Goal: Task Accomplishment & Management: Complete application form

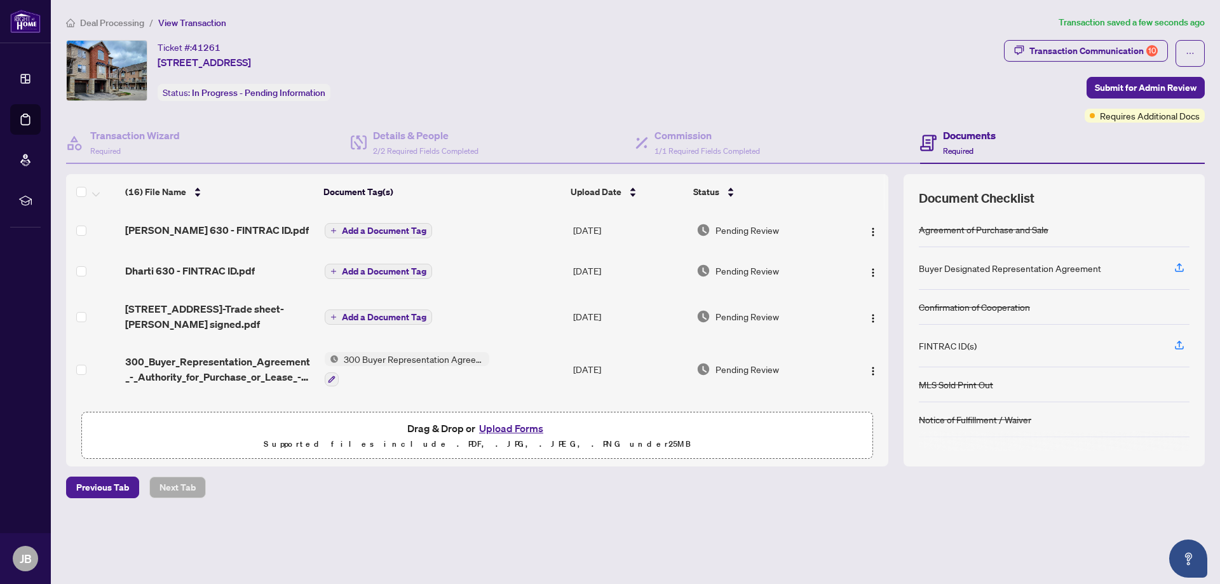
click at [391, 227] on span "Add a Document Tag" at bounding box center [384, 230] width 85 height 9
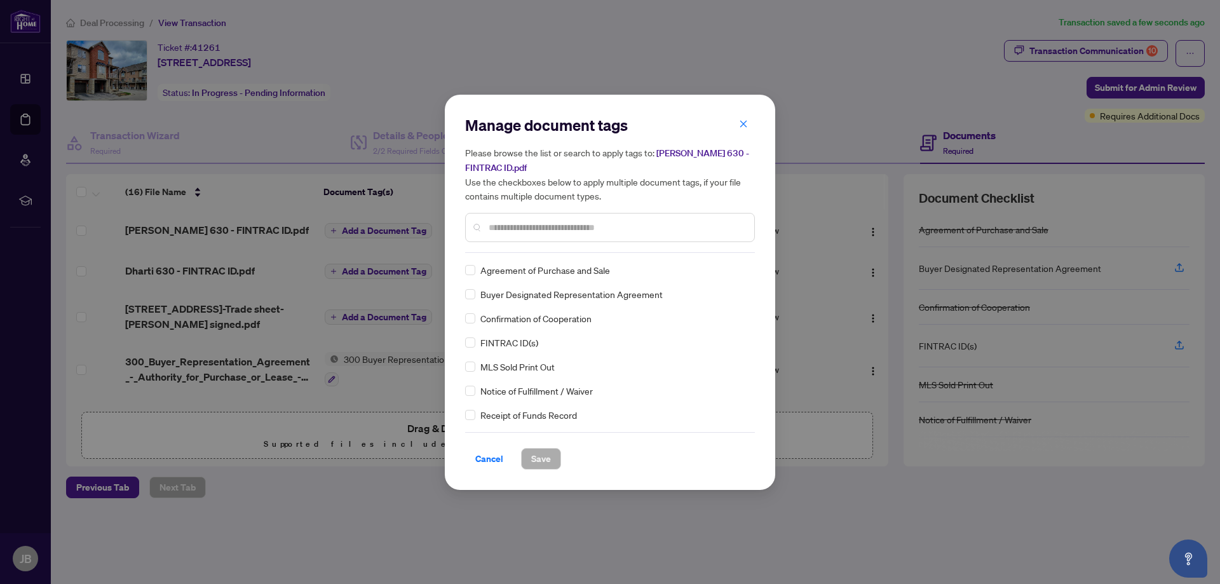
click at [546, 229] on input "text" at bounding box center [616, 227] width 255 height 14
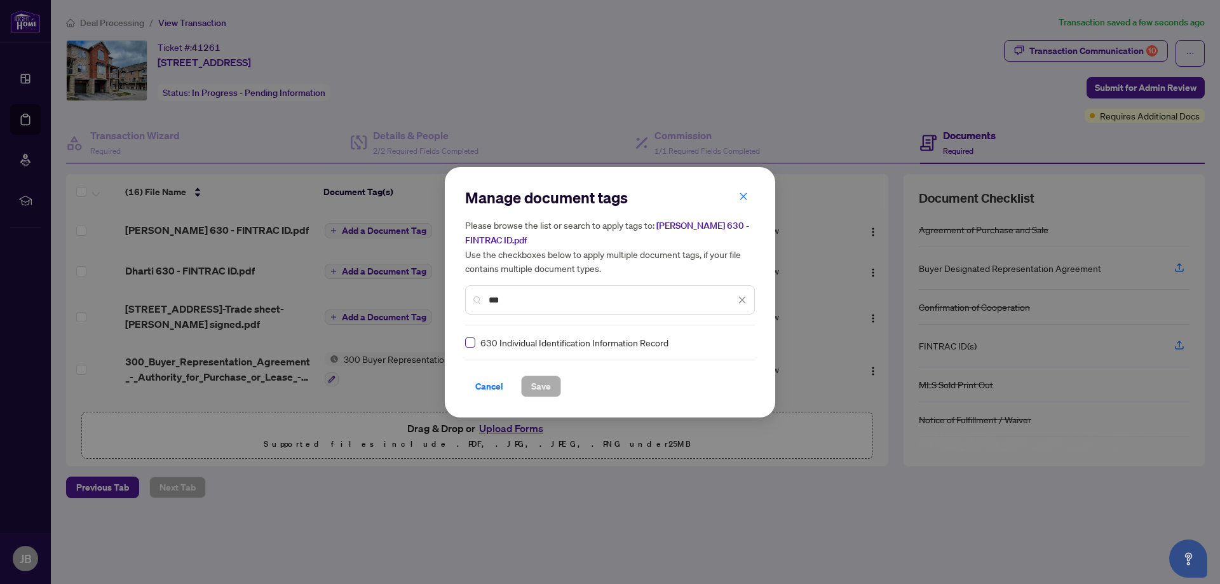
type input "***"
click at [547, 387] on span "Save" at bounding box center [541, 386] width 20 height 20
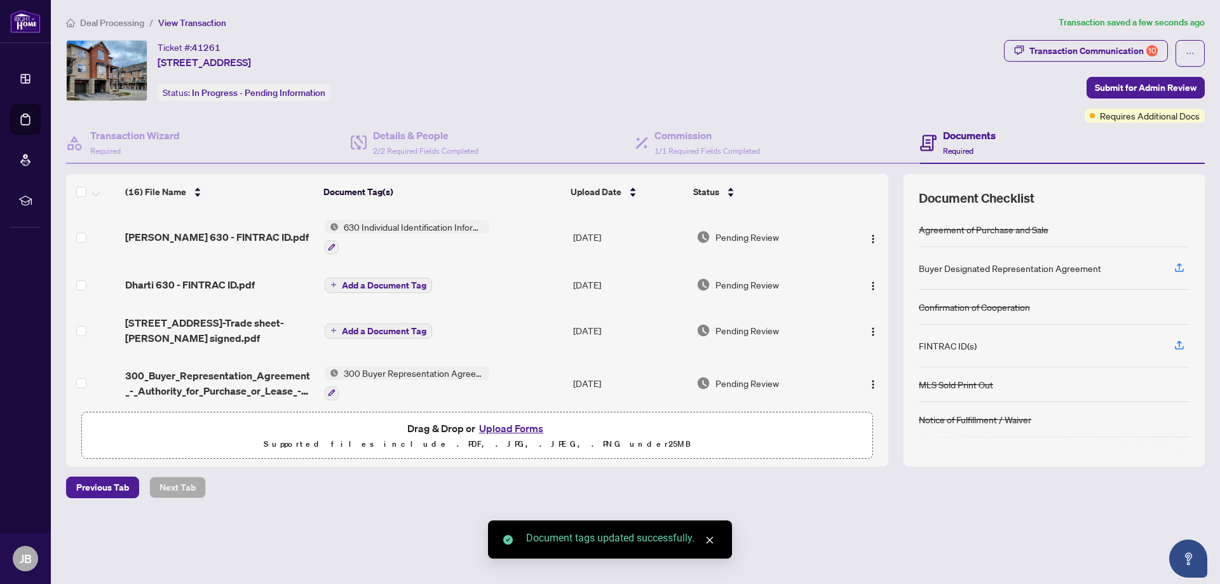
click at [356, 281] on span "Add a Document Tag" at bounding box center [384, 285] width 85 height 9
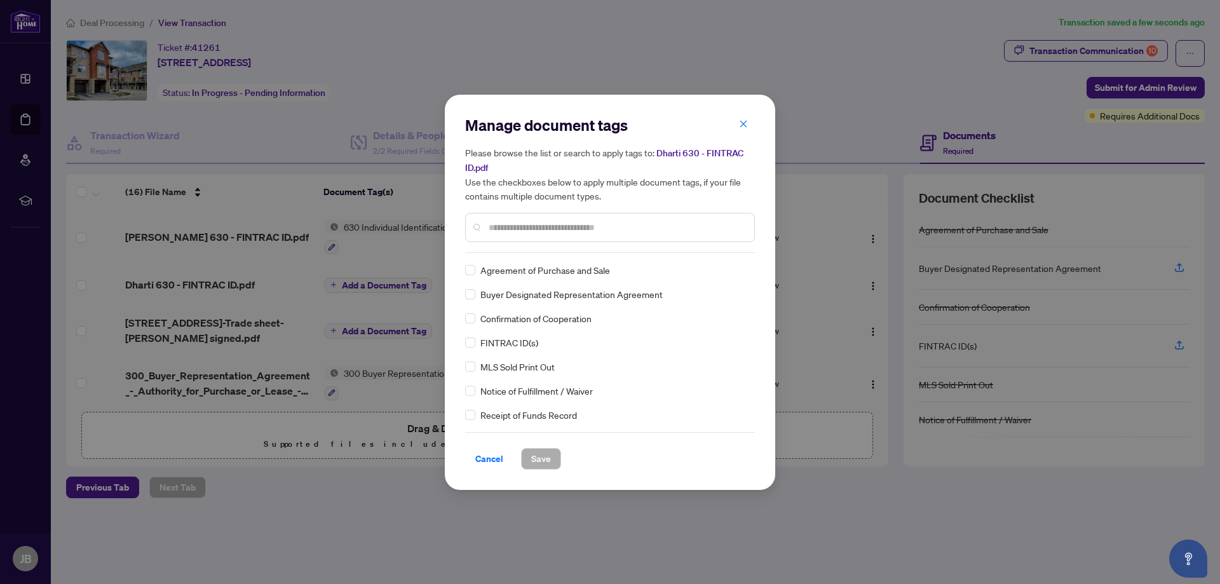
click at [539, 232] on input "text" at bounding box center [616, 227] width 255 height 14
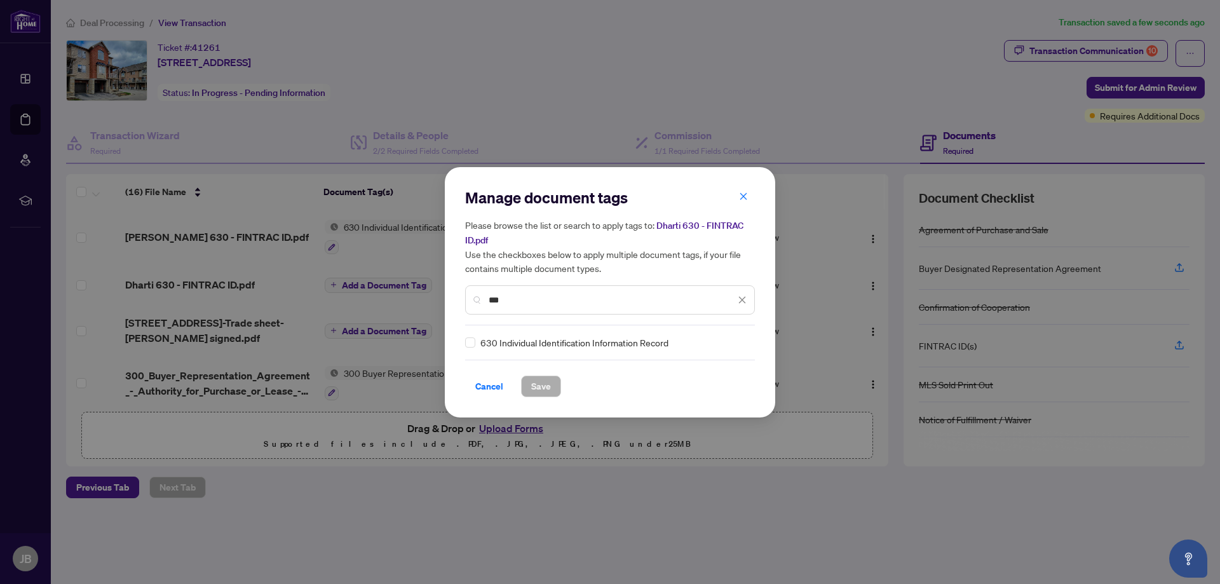
type input "***"
click at [547, 390] on span "Save" at bounding box center [541, 386] width 20 height 20
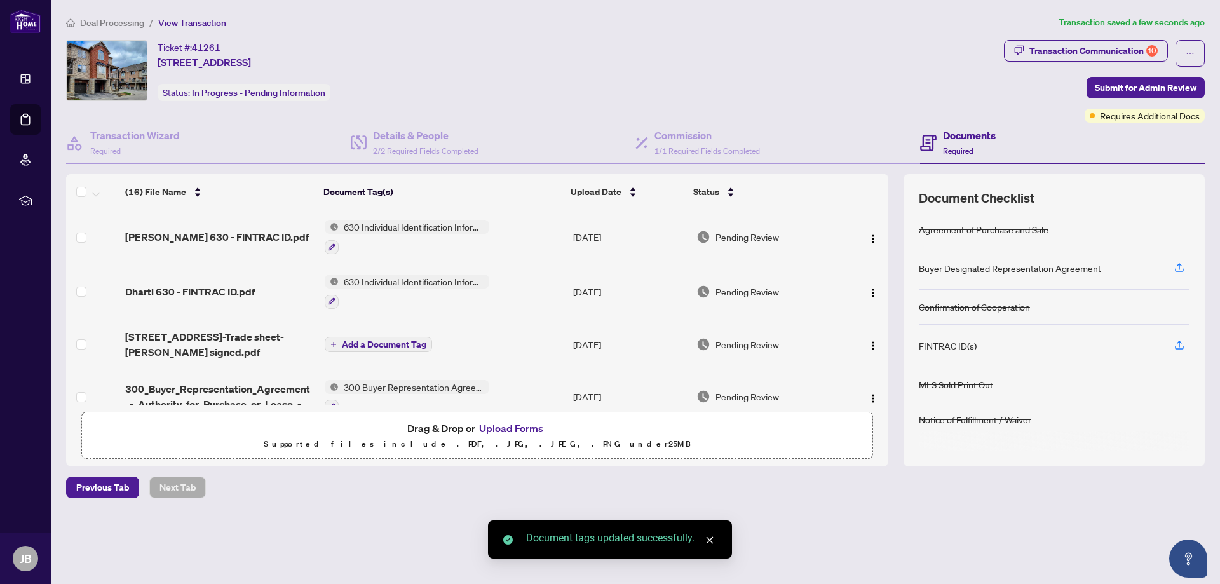
click at [343, 347] on span "Add a Document Tag" at bounding box center [384, 344] width 85 height 9
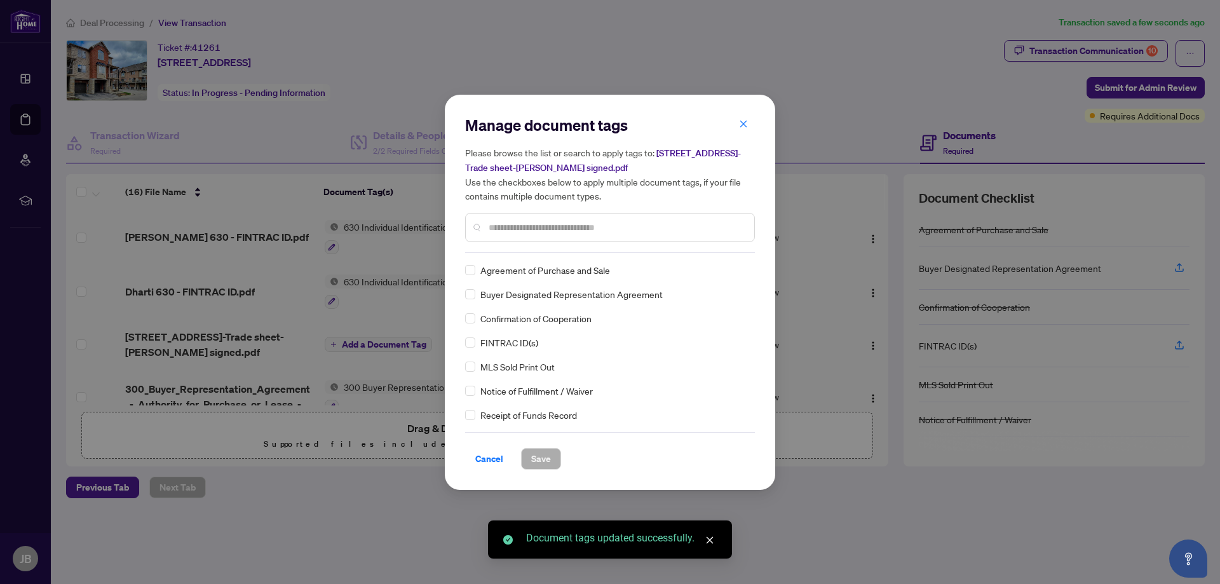
click at [539, 249] on div "Manage document tags Please browse the list or search to apply tags to: [STREET…" at bounding box center [610, 184] width 290 height 138
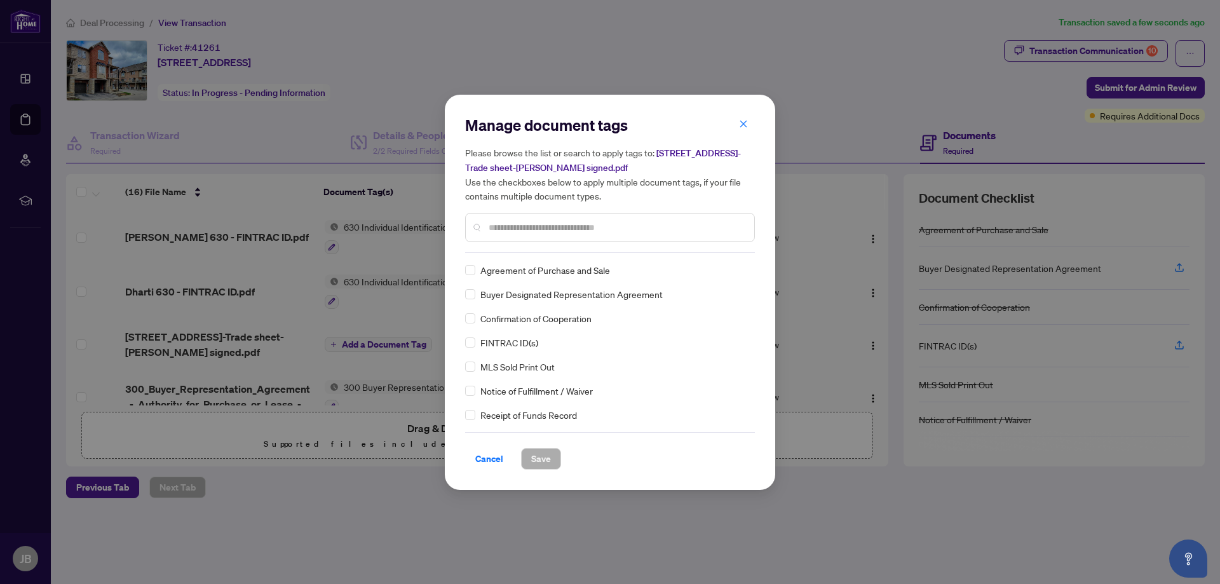
click at [566, 228] on input "text" at bounding box center [616, 227] width 255 height 14
type input "*****"
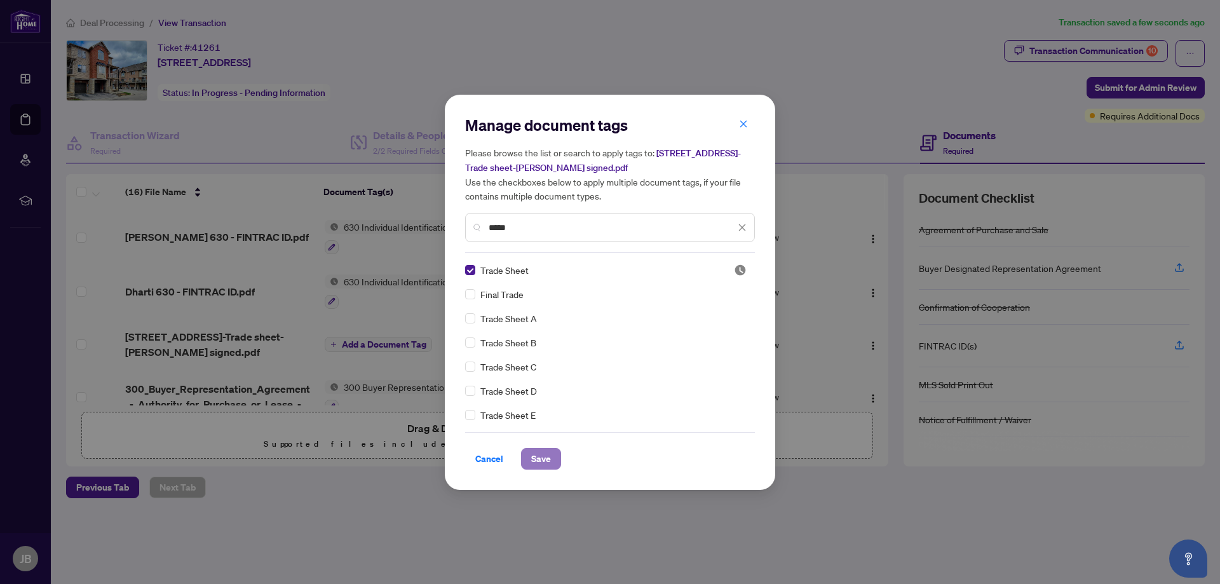
click at [548, 456] on span "Save" at bounding box center [541, 459] width 20 height 20
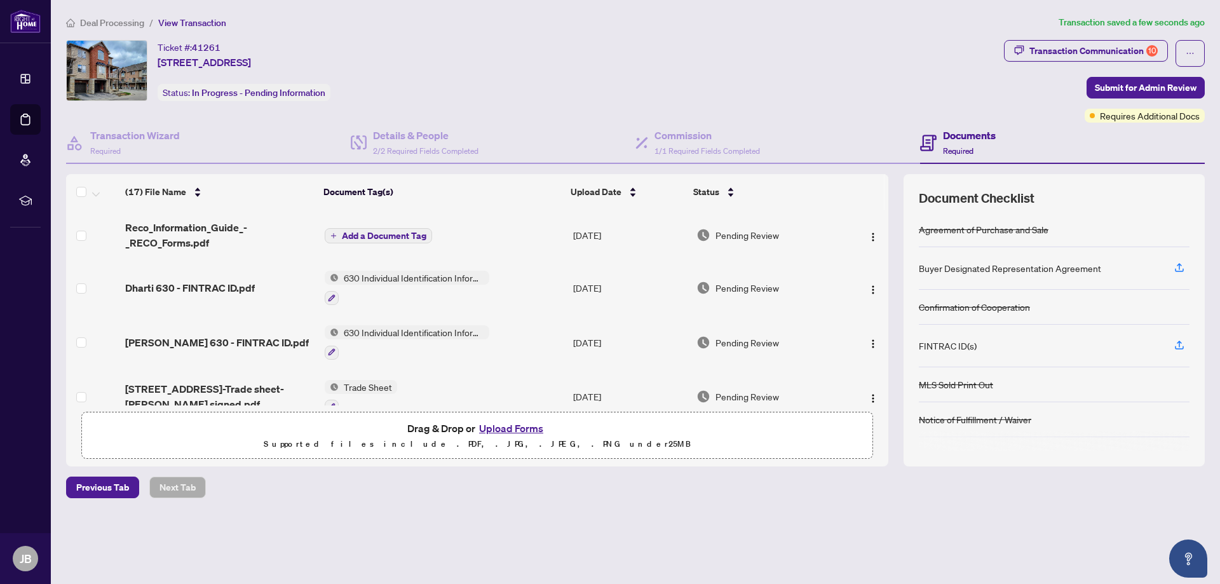
click at [381, 233] on span "Add a Document Tag" at bounding box center [384, 235] width 85 height 9
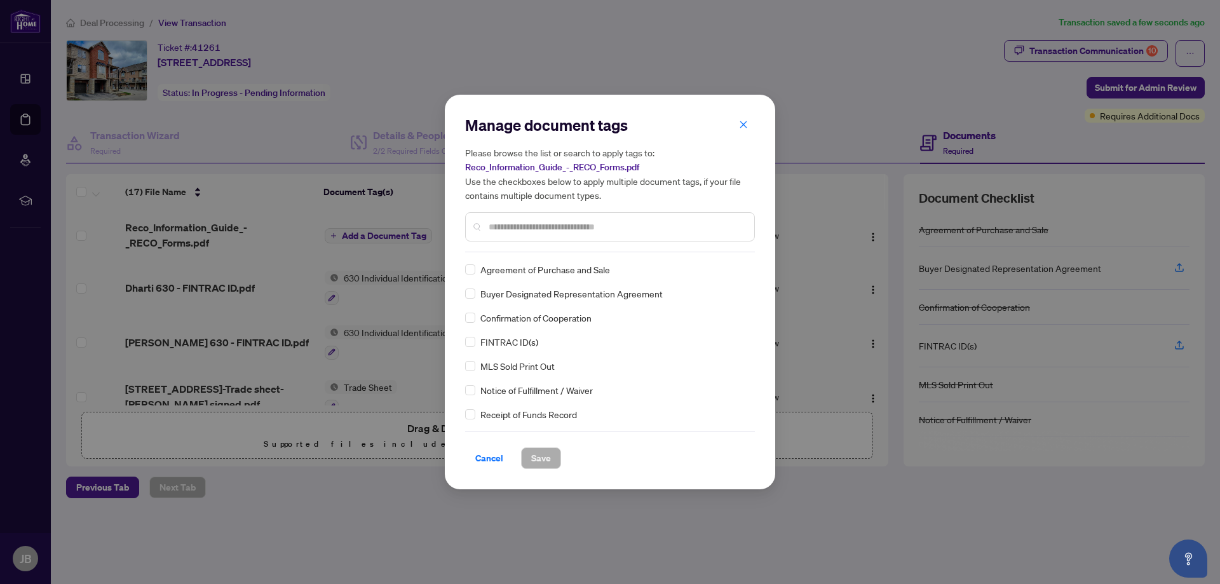
click at [553, 249] on div "Manage document tags Please browse the list or search to apply tags to: Reco_In…" at bounding box center [610, 183] width 290 height 137
click at [561, 230] on input "text" at bounding box center [616, 227] width 255 height 14
type input "****"
click at [549, 458] on span "Save" at bounding box center [541, 458] width 20 height 20
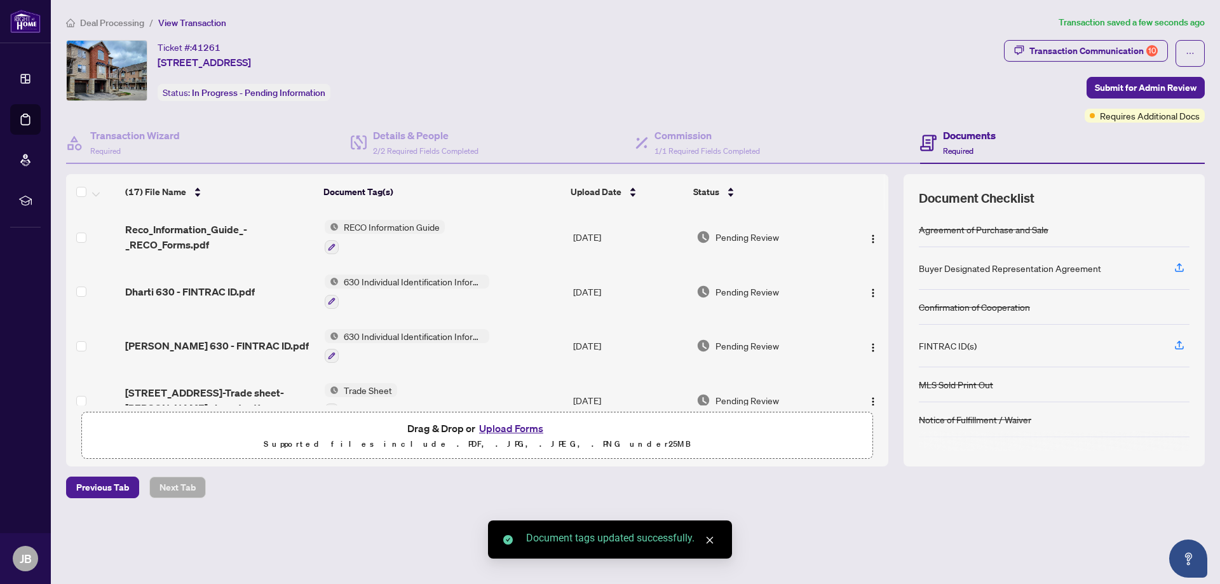
click at [610, 24] on ol "Deal Processing / View Transaction" at bounding box center [559, 22] width 987 height 15
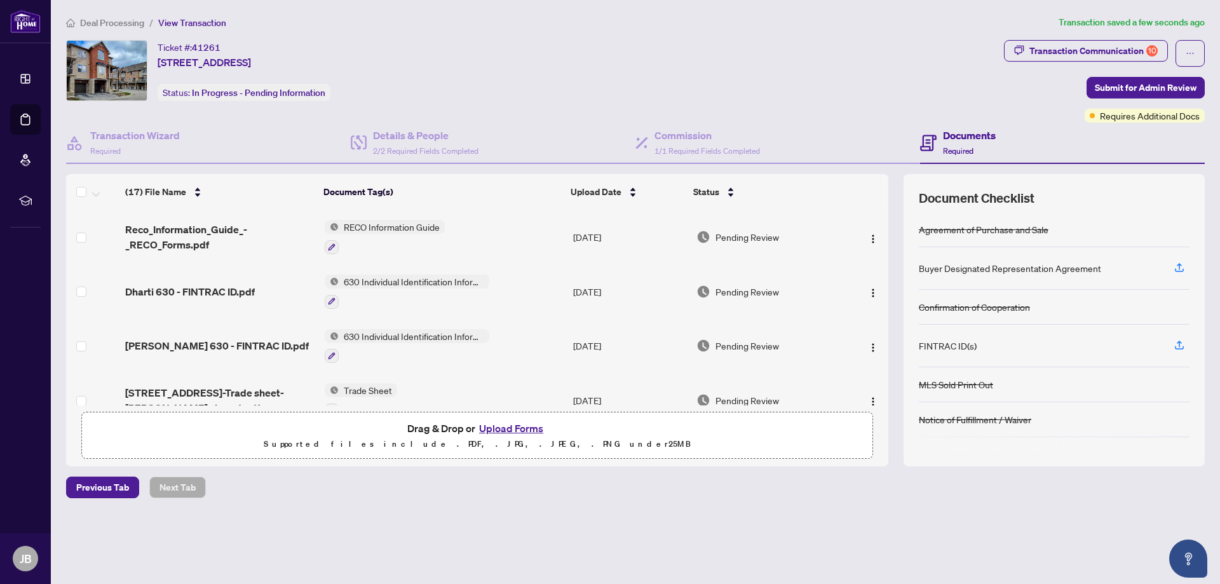
click at [876, 530] on div "Deal Processing / View Transaction Transaction saved a few seconds ago Ticket #…" at bounding box center [635, 278] width 1149 height 527
click at [743, 531] on div "Deal Processing / View Transaction Transaction saved a few seconds ago Ticket #…" at bounding box center [635, 278] width 1149 height 527
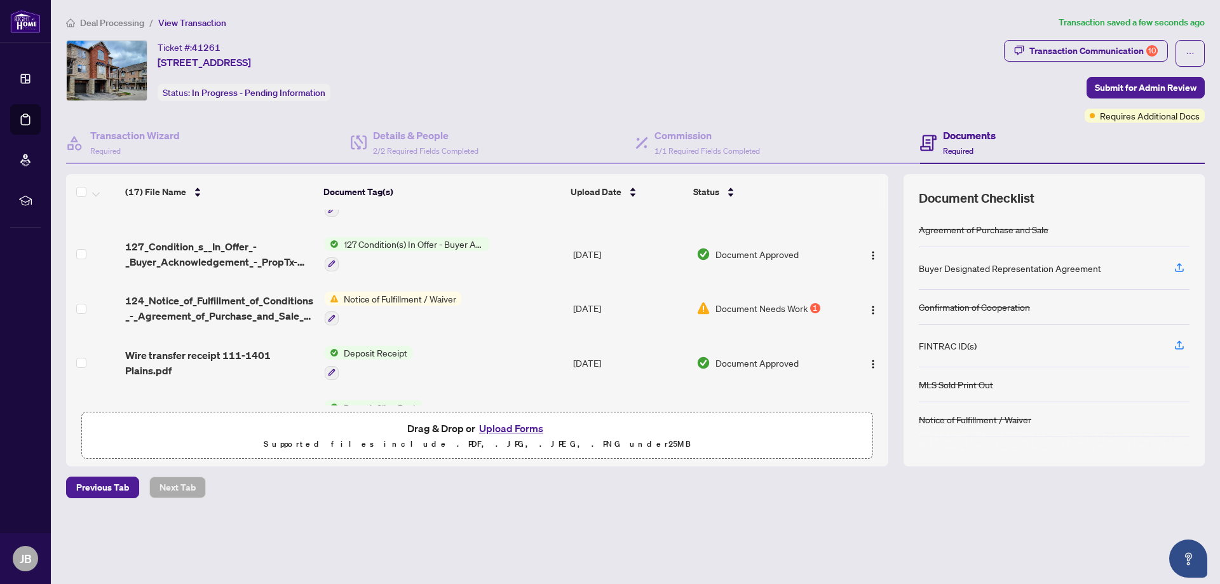
scroll to position [716, 0]
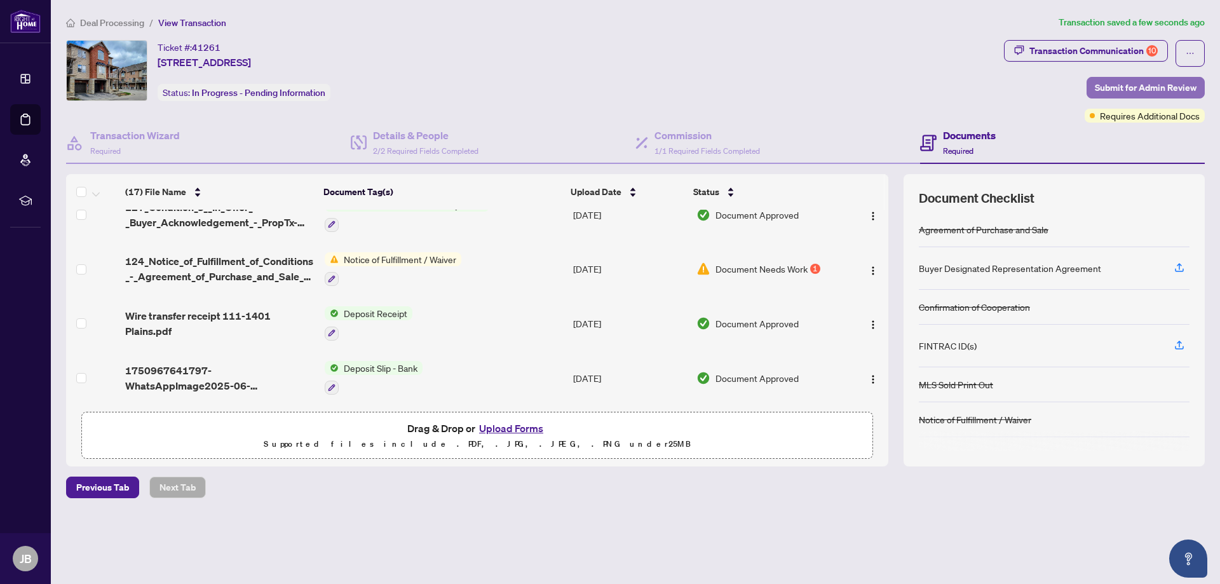
click at [1139, 86] on span "Submit for Admin Review" at bounding box center [1146, 88] width 102 height 20
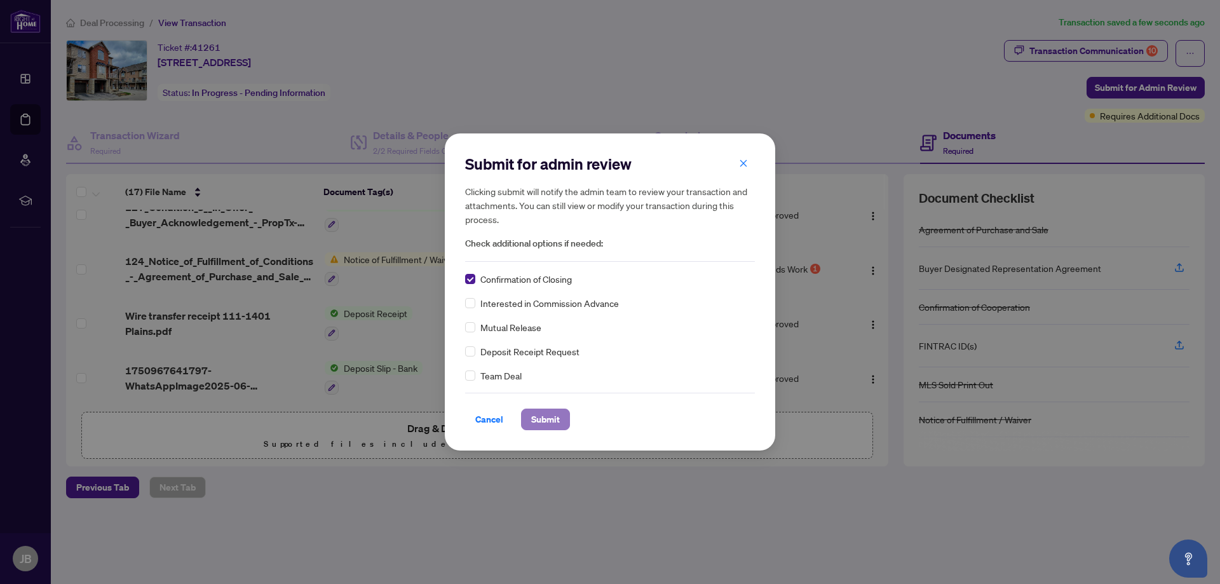
click at [544, 419] on span "Submit" at bounding box center [545, 419] width 29 height 20
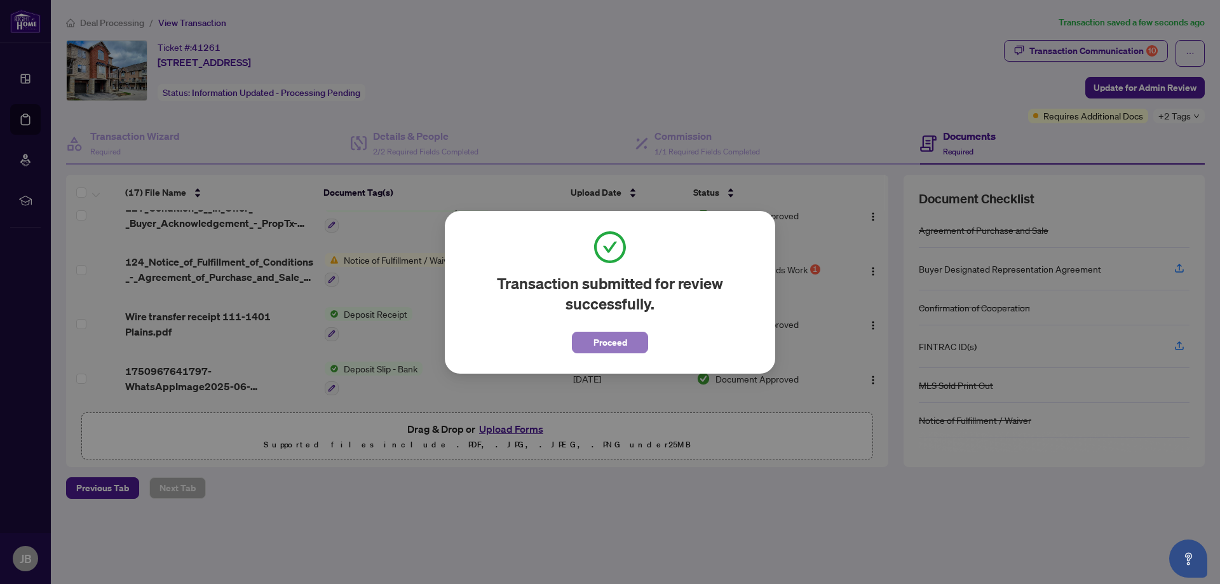
click at [601, 343] on span "Proceed" at bounding box center [610, 342] width 34 height 20
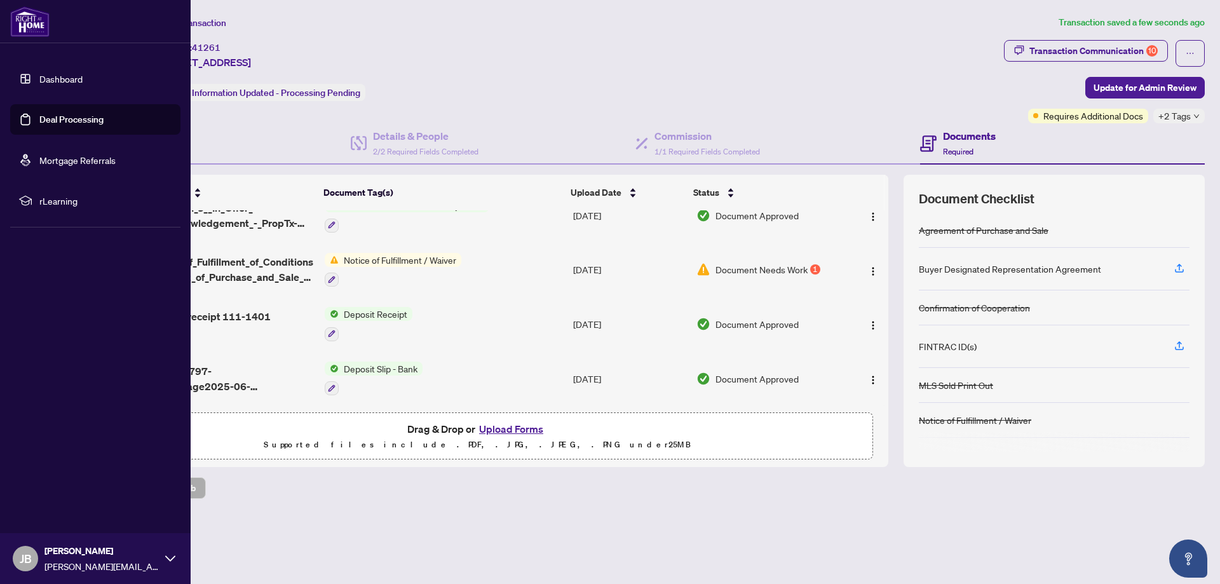
click at [62, 81] on link "Dashboard" at bounding box center [60, 78] width 43 height 11
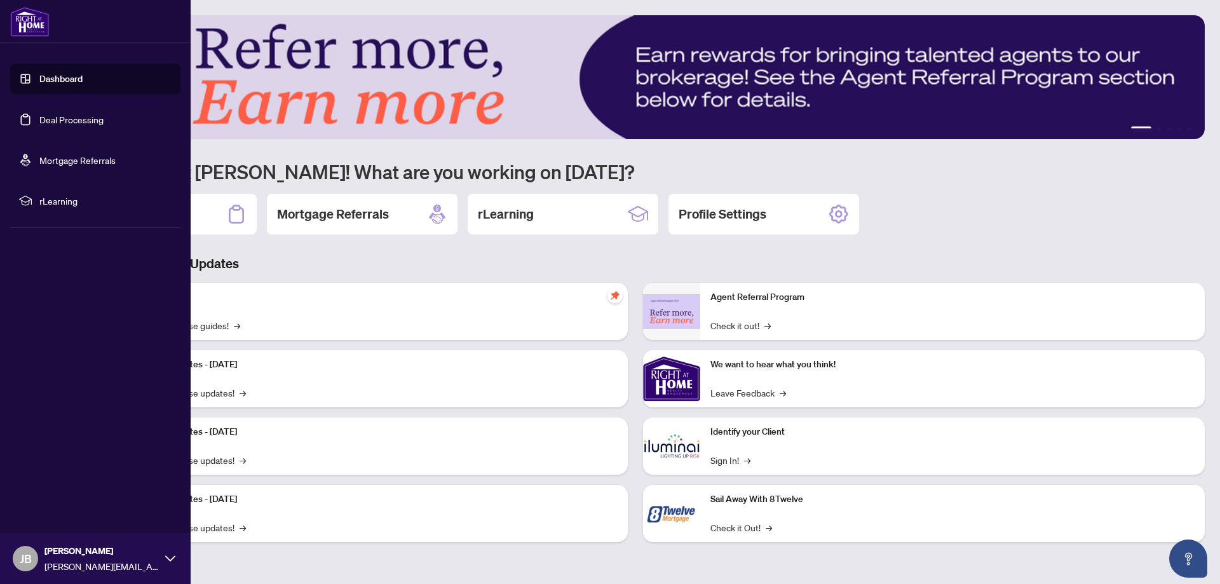
click at [55, 118] on link "Deal Processing" at bounding box center [71, 119] width 64 height 11
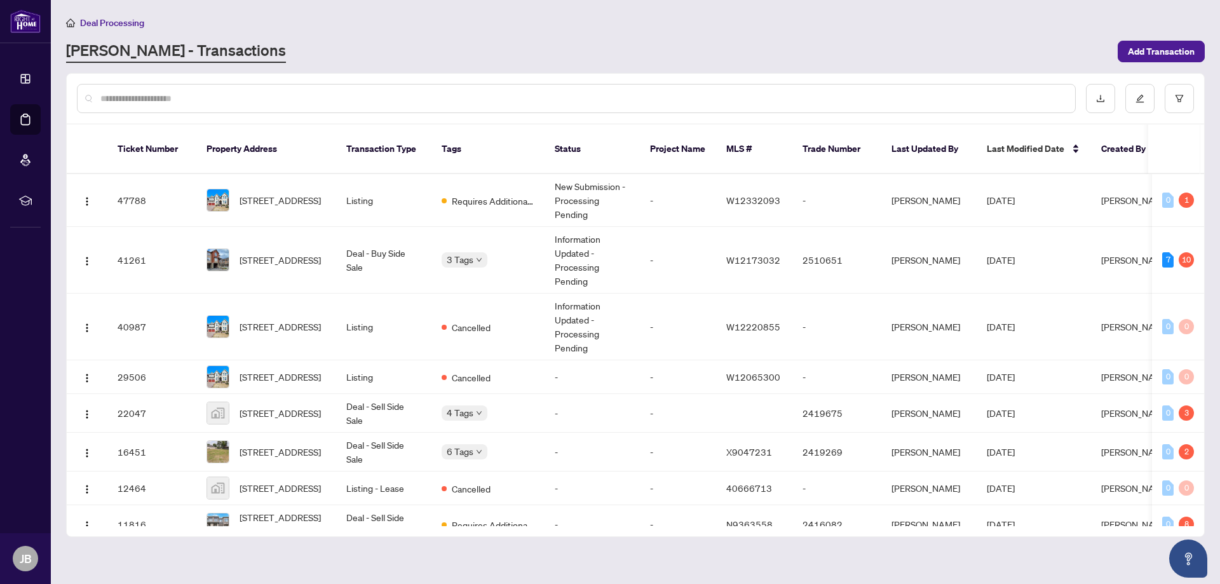
click at [513, 53] on div "[PERSON_NAME] - Transactions" at bounding box center [588, 51] width 1044 height 23
click at [525, 37] on div "Deal Processing [PERSON_NAME] - Transactions Add Transaction" at bounding box center [635, 39] width 1139 height 48
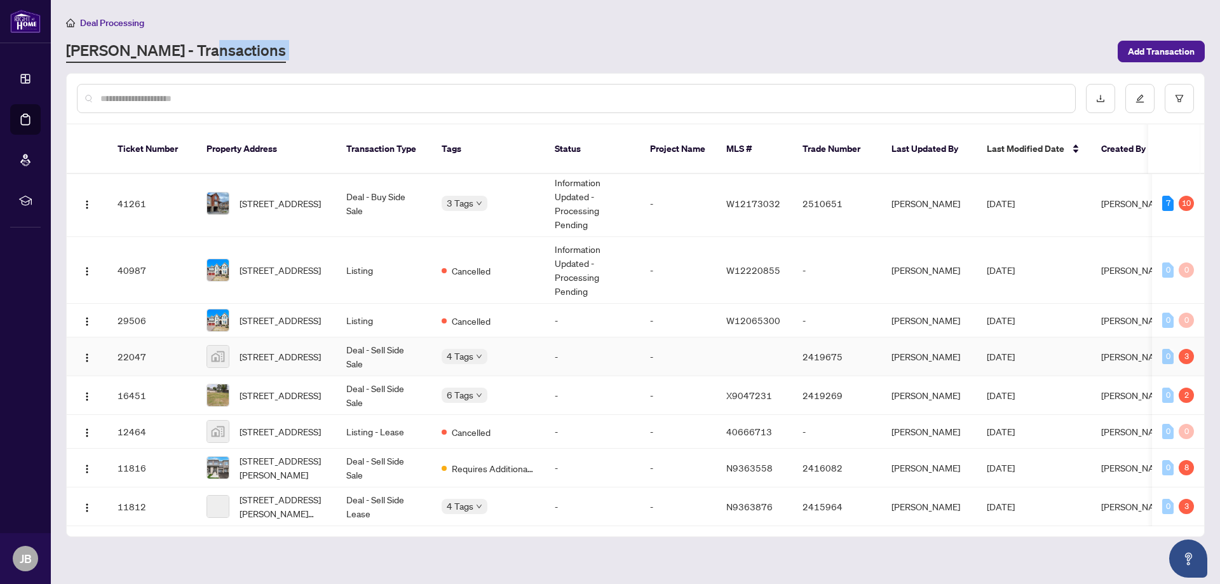
scroll to position [71, 0]
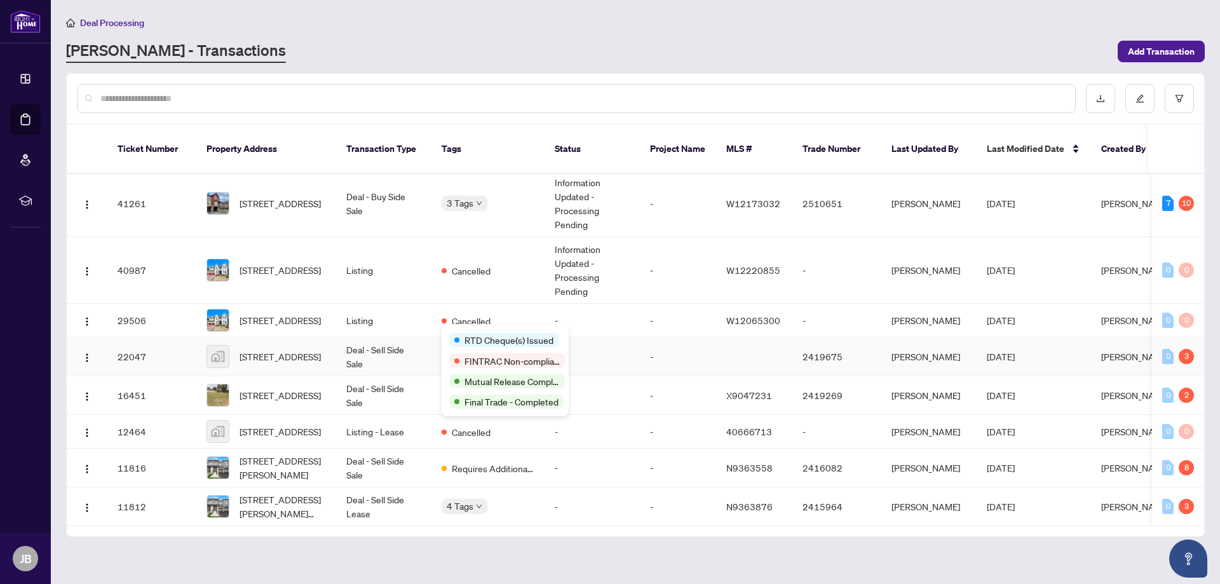
click at [466, 329] on div "RTD Cheque(s) Issued FINTRAC Non-compliant Mutual Release Completed Final Trade…" at bounding box center [505, 370] width 127 height 92
click at [407, 337] on td "Deal - Sell Side Sale" at bounding box center [383, 356] width 95 height 39
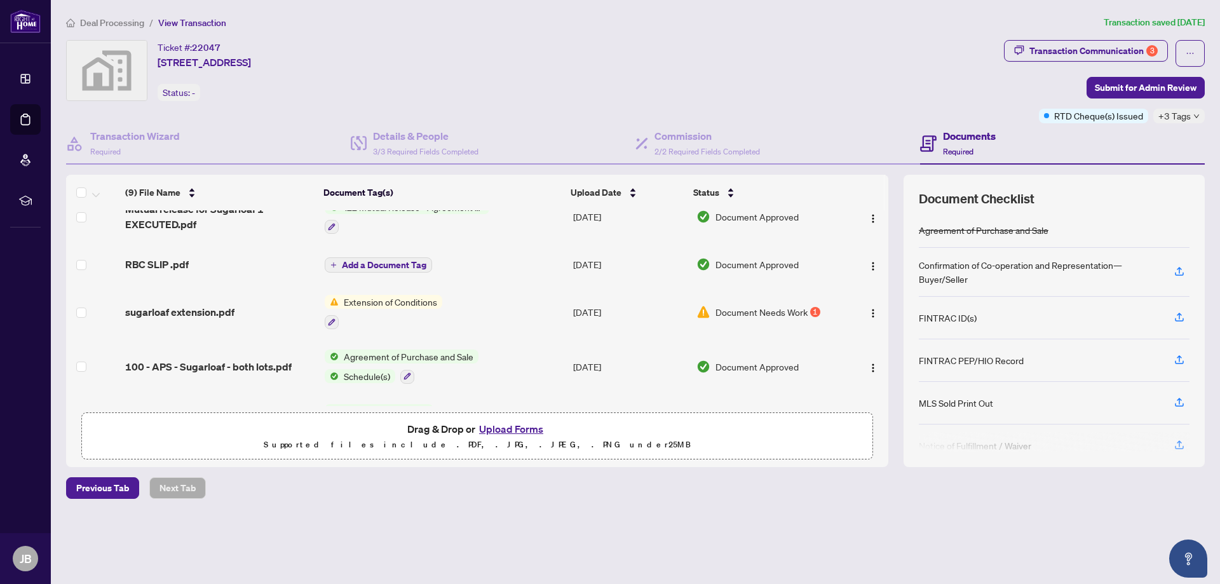
scroll to position [279, 0]
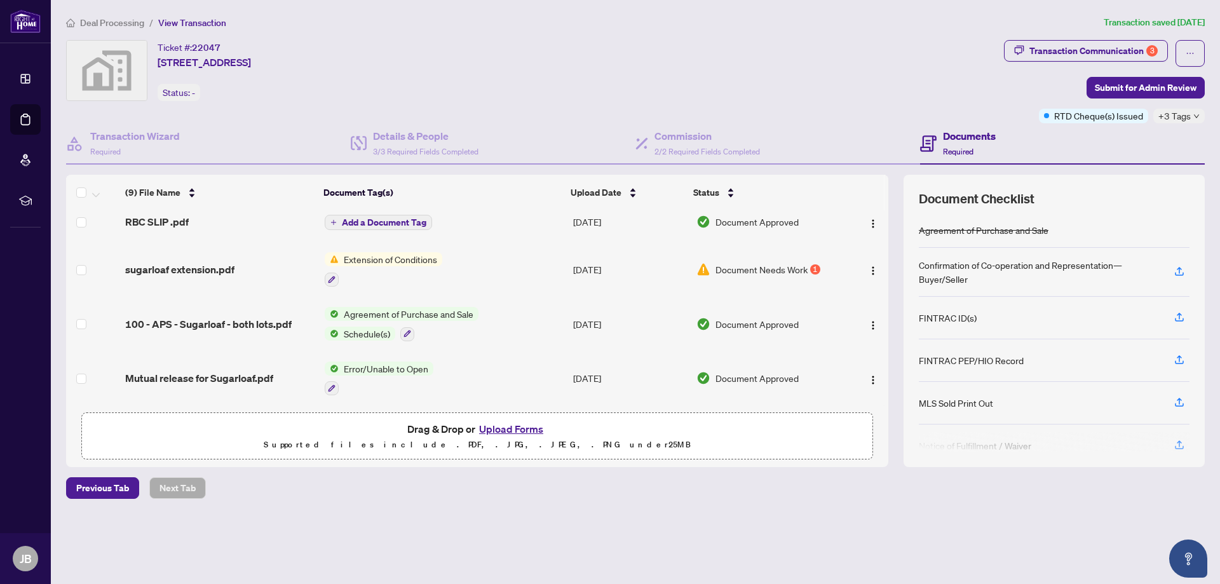
click at [720, 262] on span "Document Needs Work" at bounding box center [761, 269] width 92 height 14
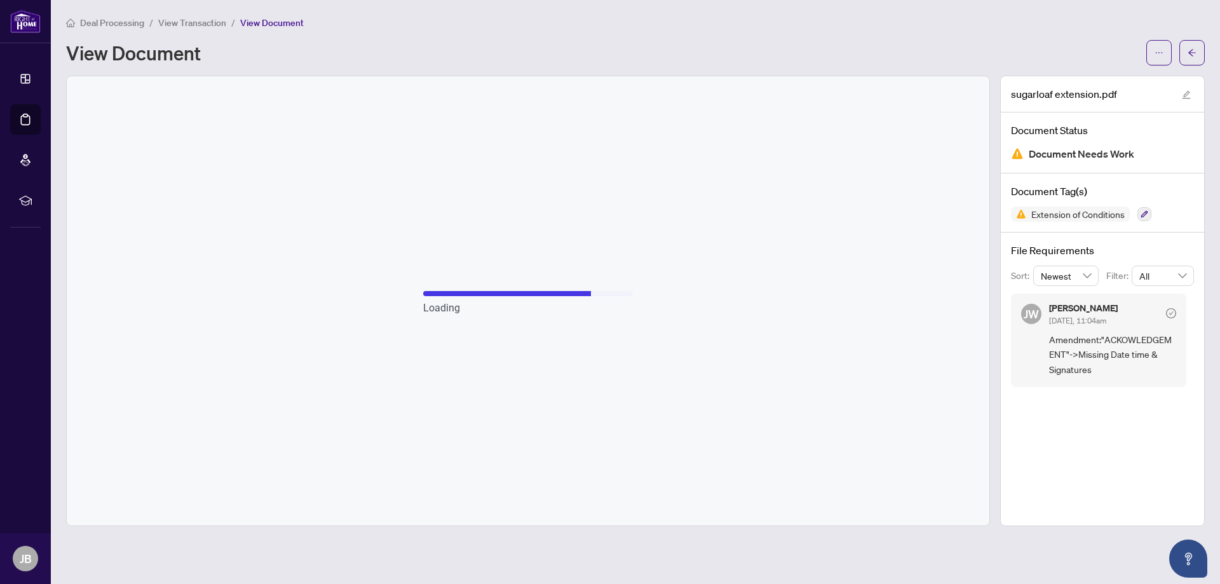
click at [763, 41] on div "View Document" at bounding box center [635, 52] width 1139 height 25
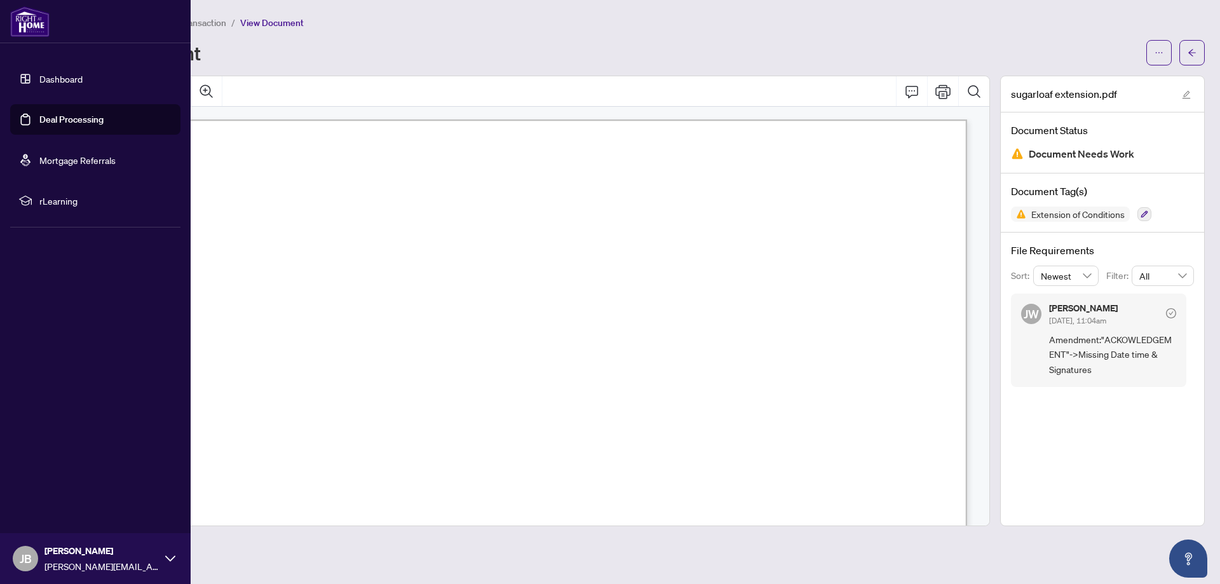
click at [39, 80] on link "Dashboard" at bounding box center [60, 78] width 43 height 11
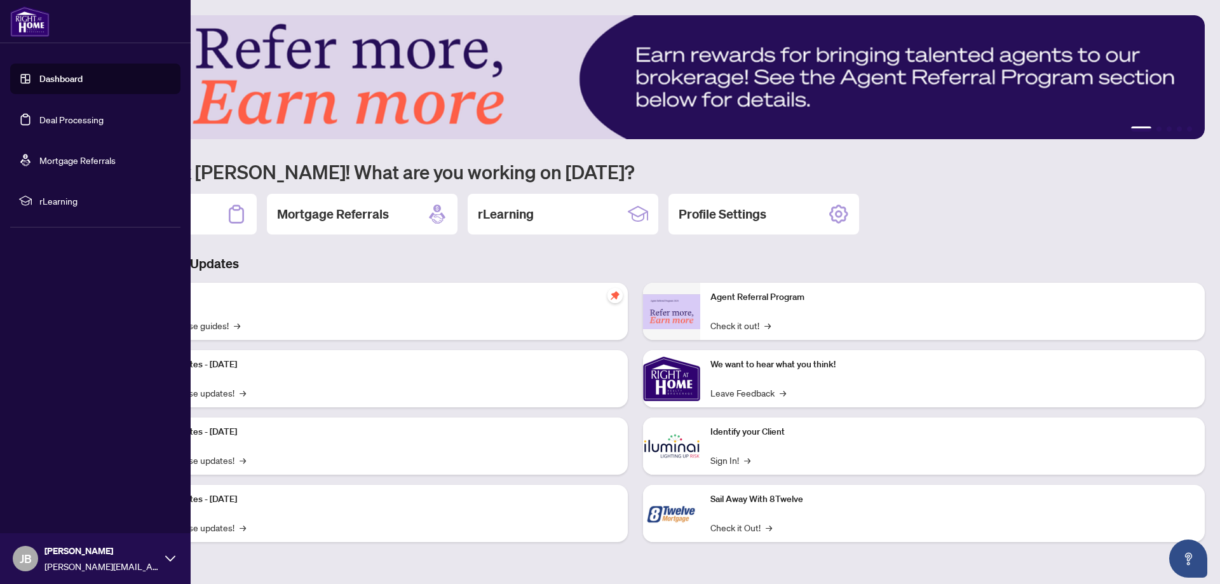
click at [43, 116] on link "Deal Processing" at bounding box center [71, 119] width 64 height 11
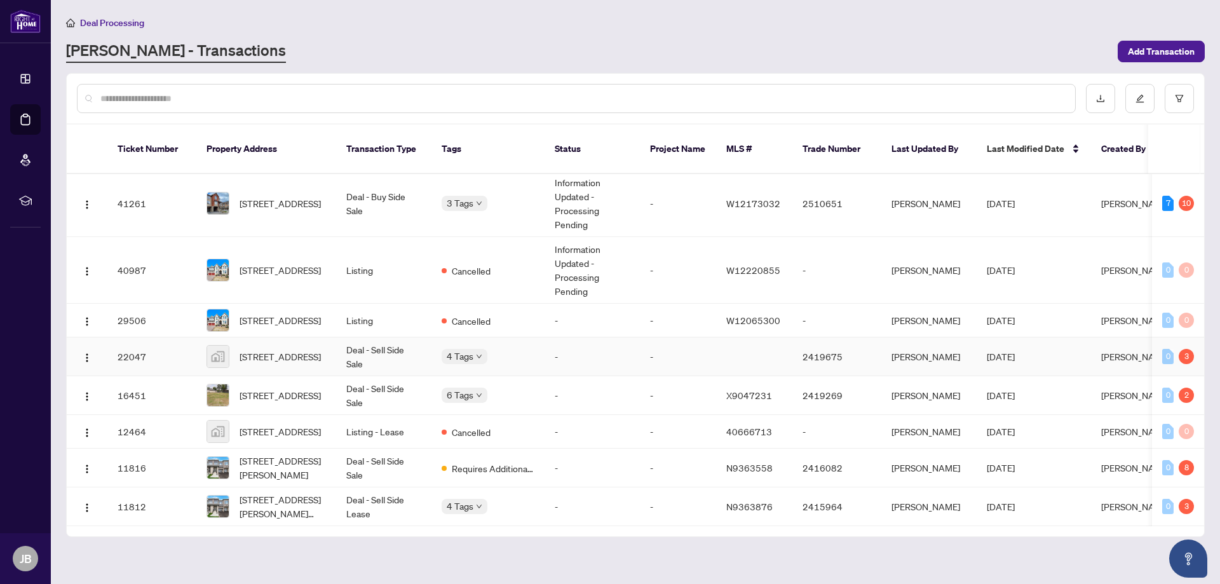
scroll to position [71, 0]
click at [458, 490] on div "Requires Additional Docs" at bounding box center [507, 495] width 116 height 14
click at [414, 487] on td "Deal - Sell Side Lease" at bounding box center [383, 506] width 95 height 39
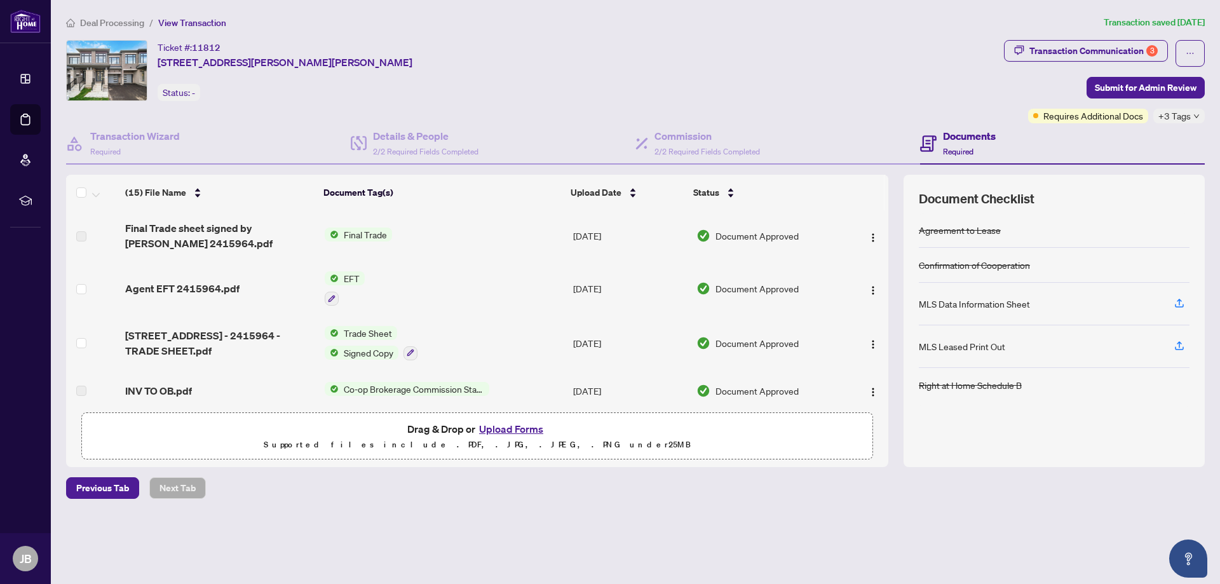
click at [723, 524] on div "Deal Processing / View Transaction Transaction saved [DATE] Ticket #: 11812 [ST…" at bounding box center [635, 279] width 1149 height 528
click at [723, 528] on div "Deal Processing / View Transaction Transaction saved [DATE] Ticket #: 11812 [ST…" at bounding box center [635, 279] width 1149 height 528
click at [499, 502] on div "Deal Processing / View Transaction Transaction saved [DATE] Ticket #: 11812 [ST…" at bounding box center [635, 279] width 1149 height 528
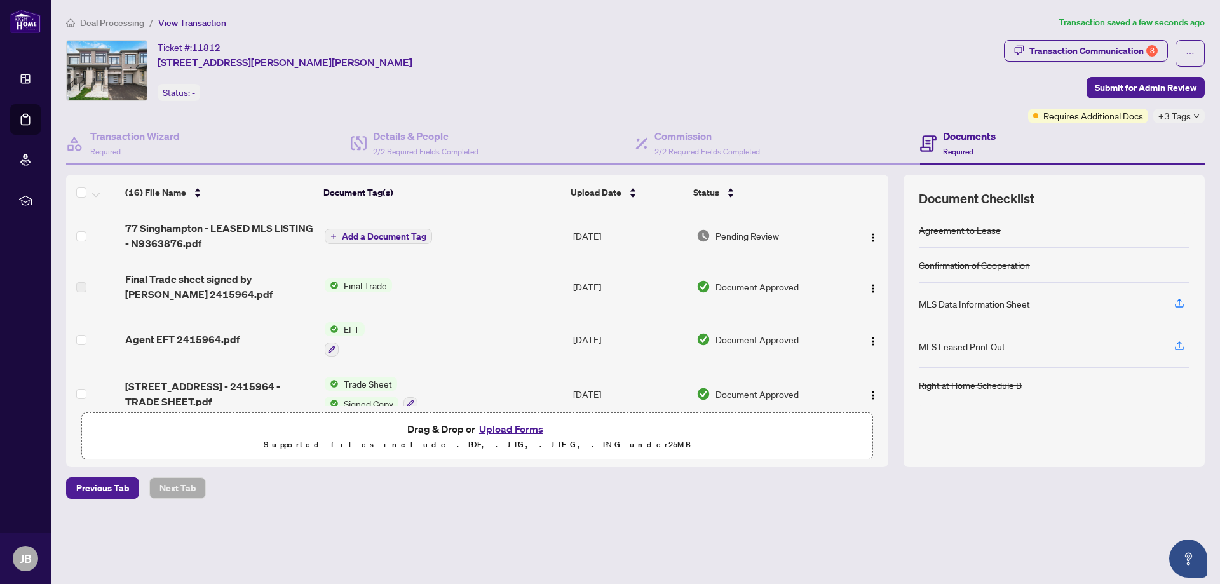
click at [412, 234] on span "Add a Document Tag" at bounding box center [384, 236] width 85 height 9
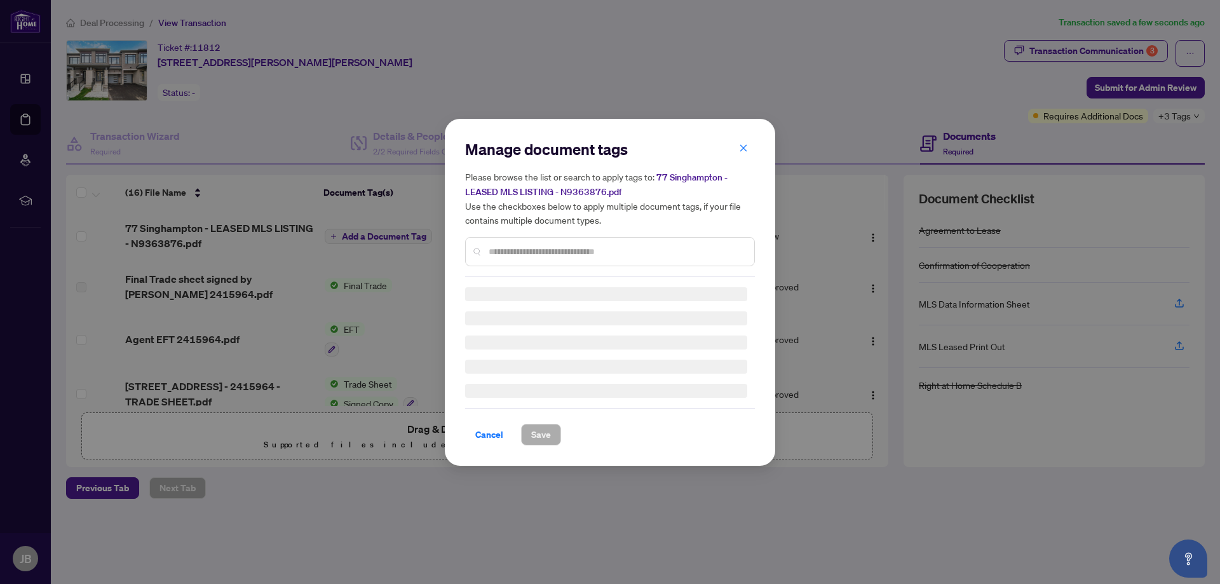
click at [530, 248] on div "Manage document tags Please browse the list or search to apply tags to: 77 Sing…" at bounding box center [610, 208] width 290 height 138
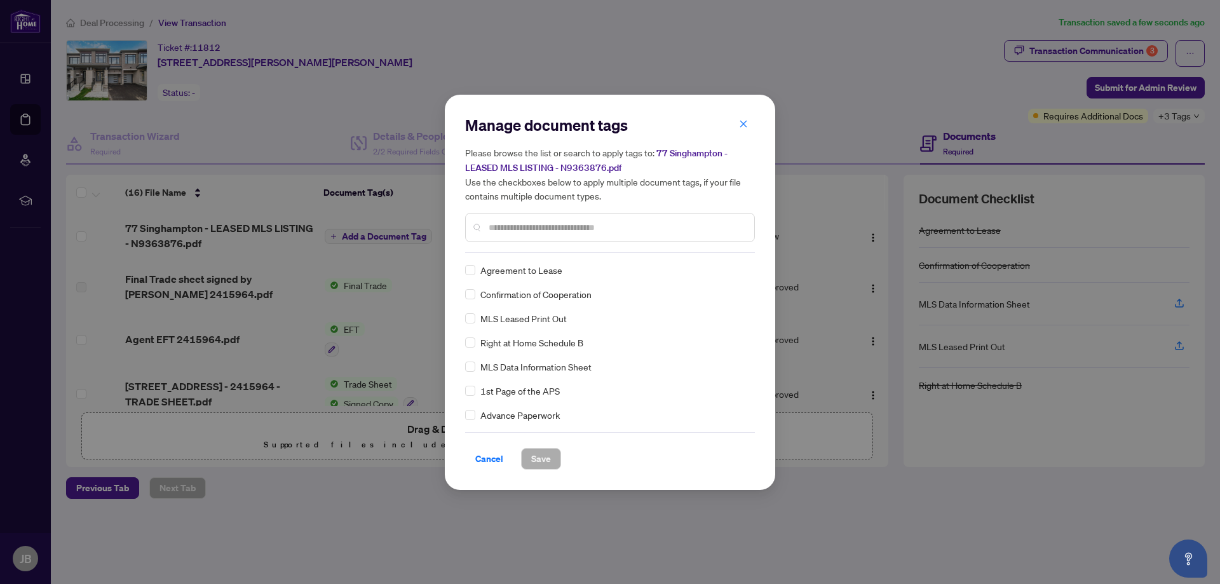
click at [556, 227] on input "text" at bounding box center [616, 227] width 255 height 14
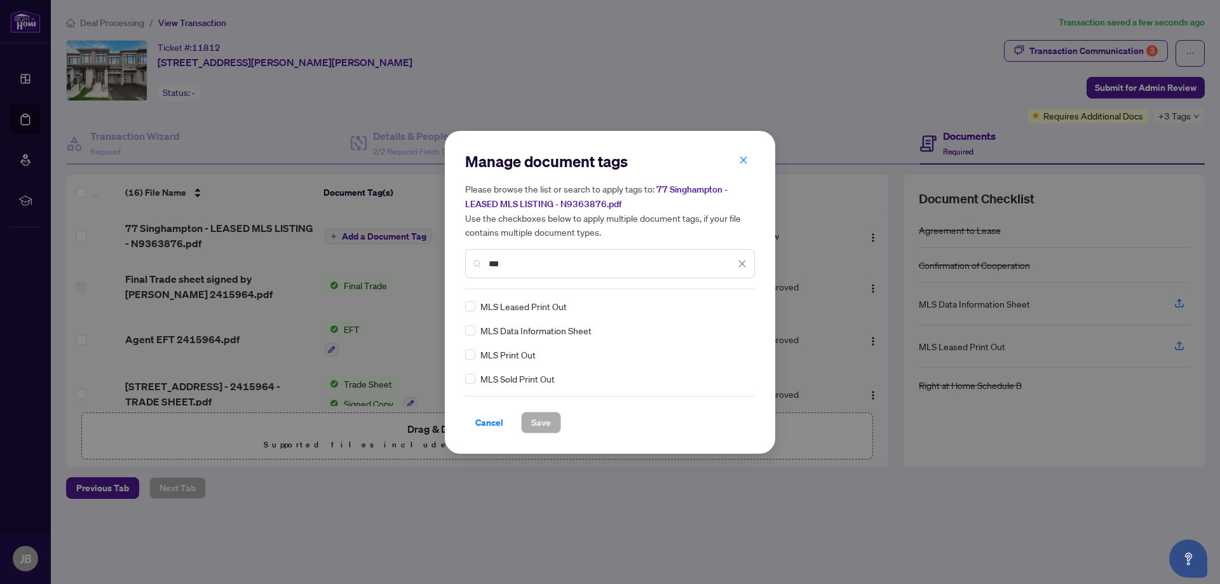
type input "***"
click at [471, 313] on div "MLS Leased Print Out MLS Data Information Sheet MLS Print Out MLS Sold Print Out" at bounding box center [610, 342] width 290 height 86
click at [538, 421] on span "Save" at bounding box center [541, 422] width 20 height 20
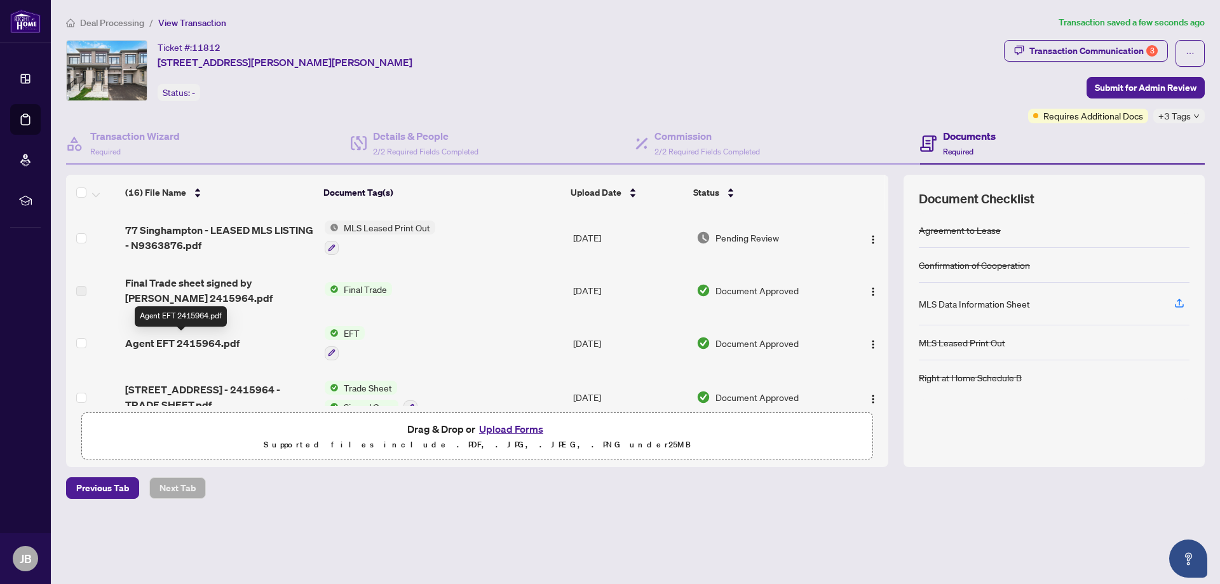
click at [201, 341] on span "Agent EFT 2415964.pdf" at bounding box center [182, 343] width 114 height 15
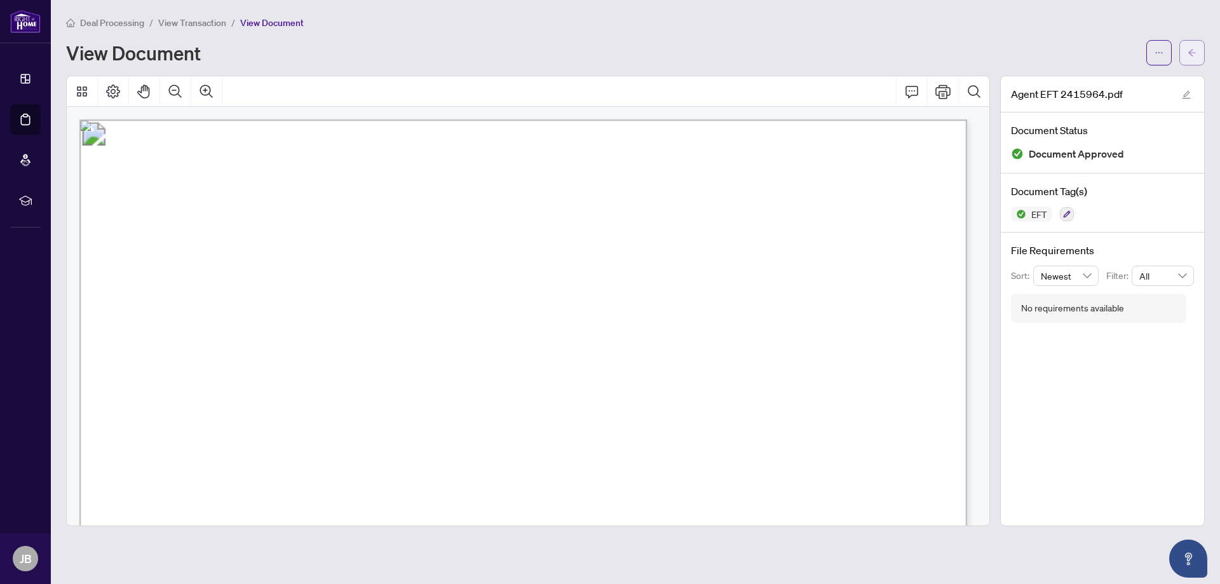
click at [1188, 50] on icon "arrow-left" at bounding box center [1192, 52] width 9 height 9
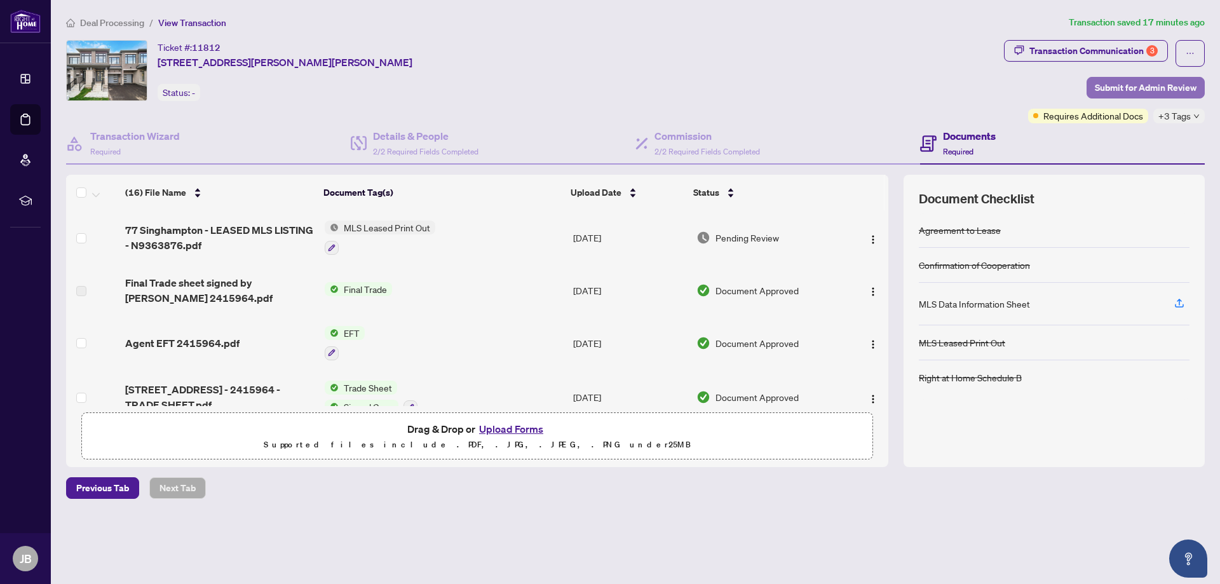
click at [1175, 85] on span "Submit for Admin Review" at bounding box center [1146, 88] width 102 height 20
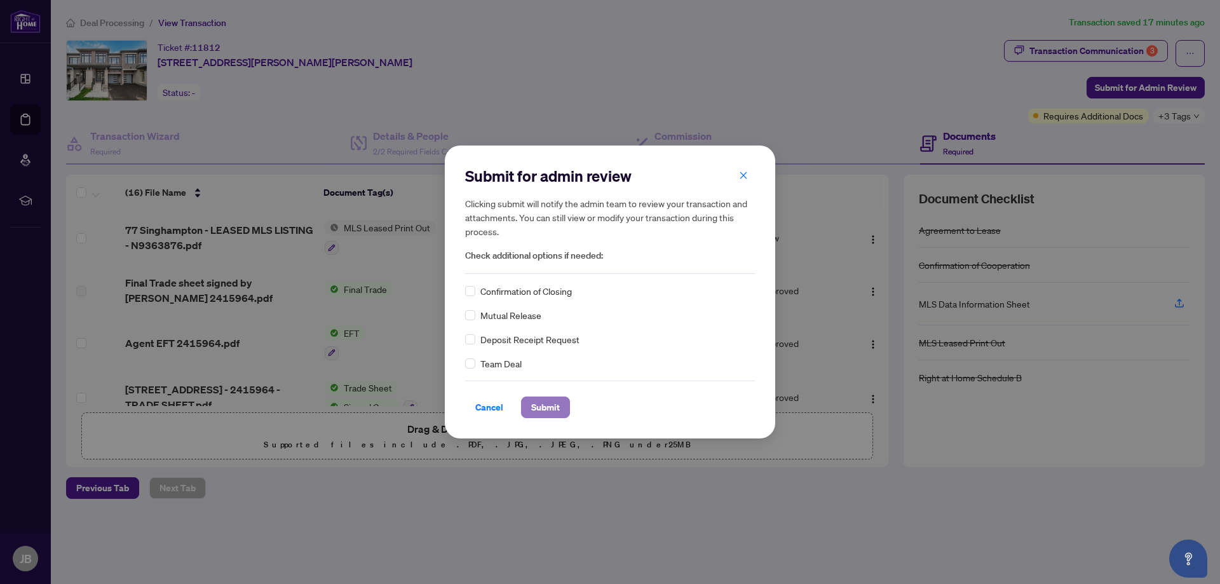
click at [553, 406] on span "Submit" at bounding box center [545, 407] width 29 height 20
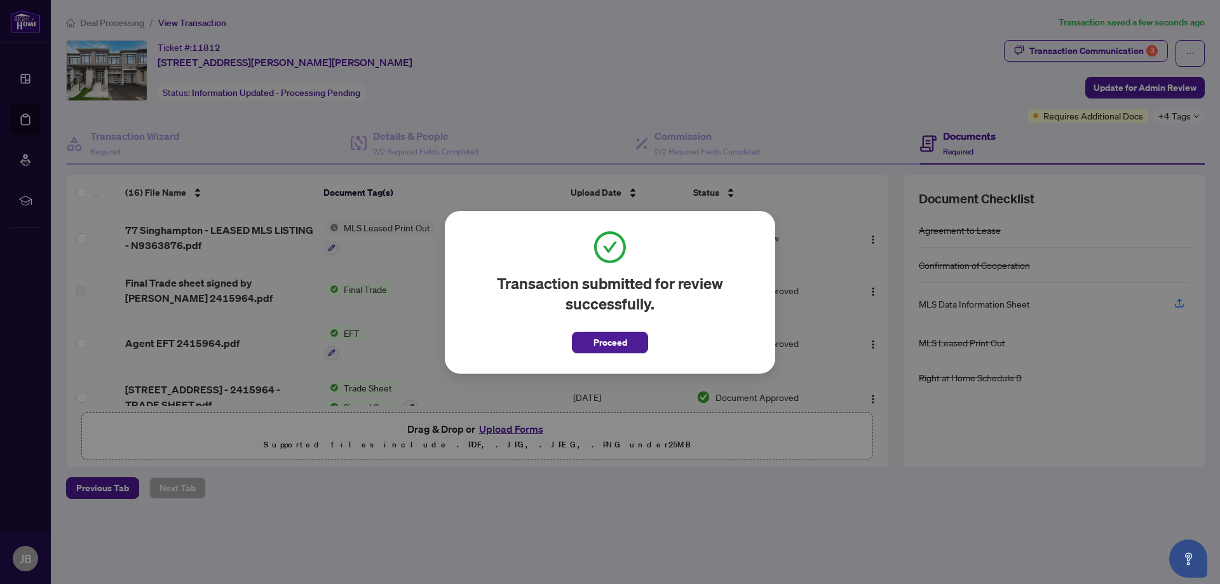
click at [625, 336] on span "Proceed" at bounding box center [610, 342] width 34 height 20
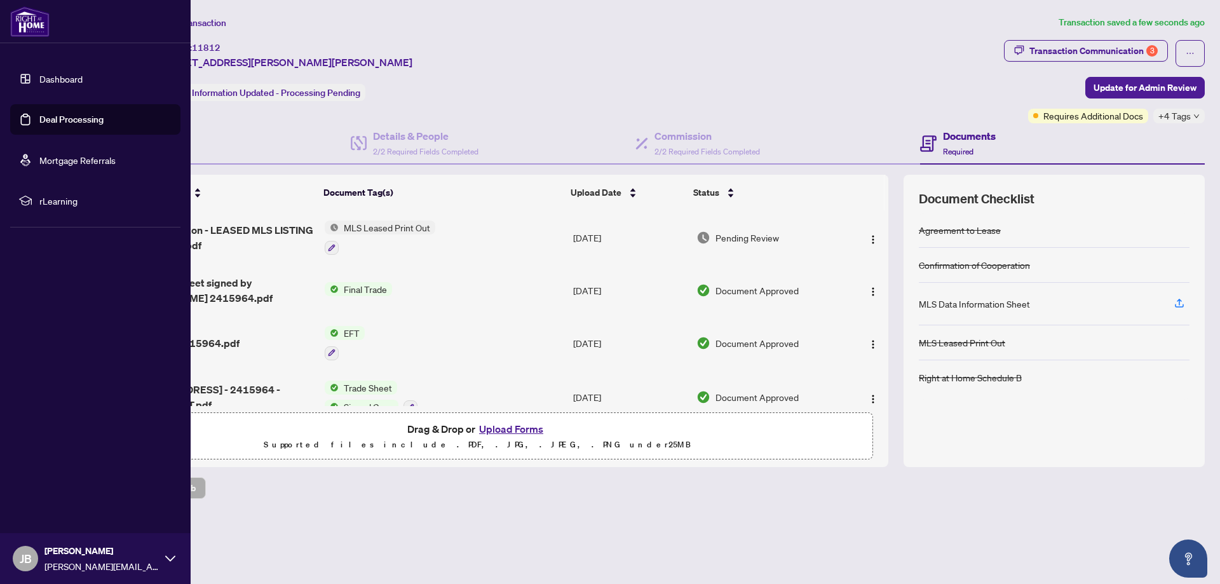
click at [39, 79] on link "Dashboard" at bounding box center [60, 78] width 43 height 11
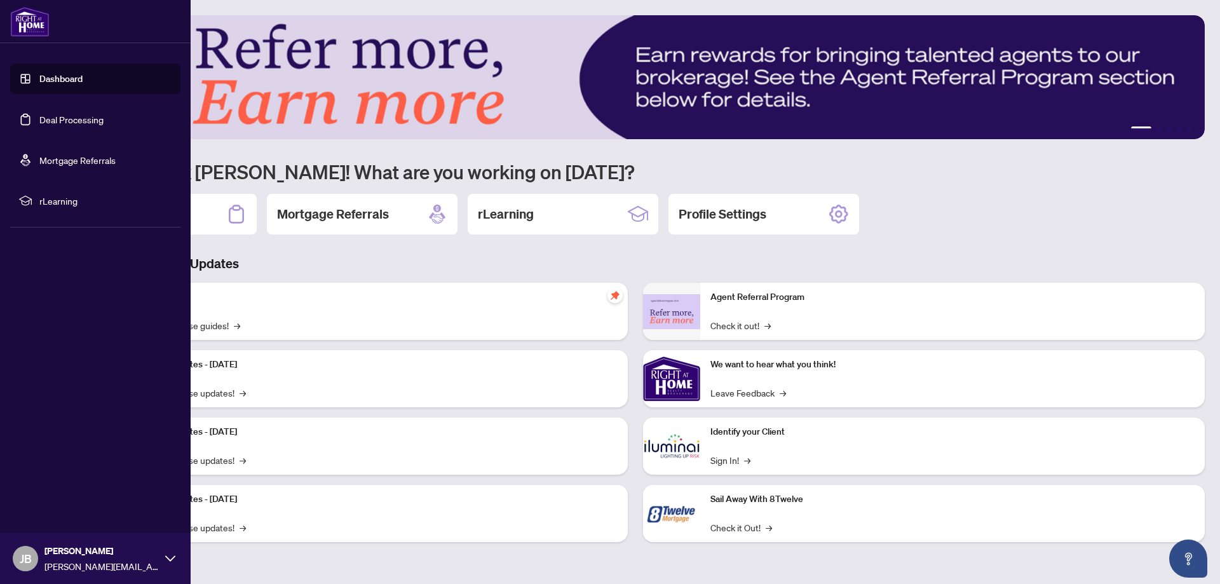
click at [39, 114] on link "Deal Processing" at bounding box center [71, 119] width 64 height 11
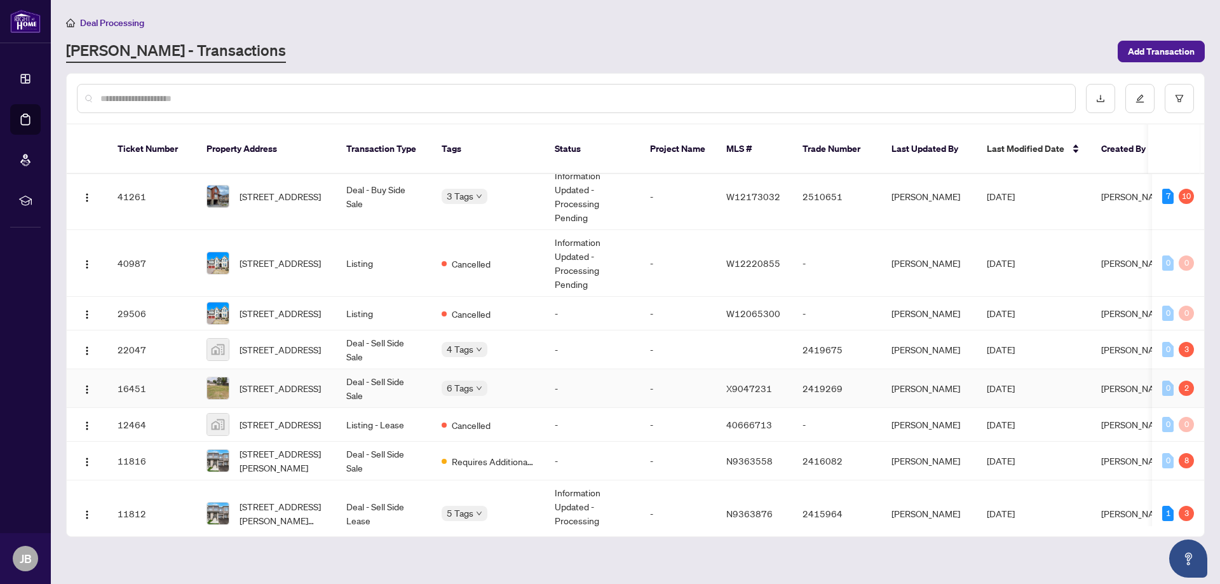
scroll to position [98, 0]
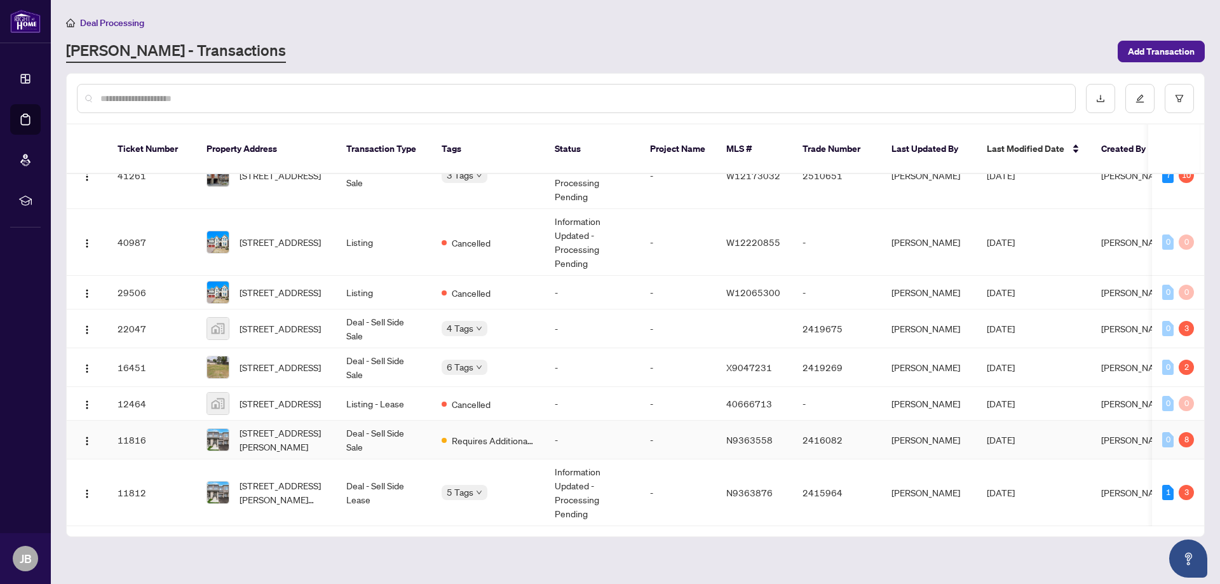
click at [377, 421] on td "Deal - Sell Side Sale" at bounding box center [383, 440] width 95 height 39
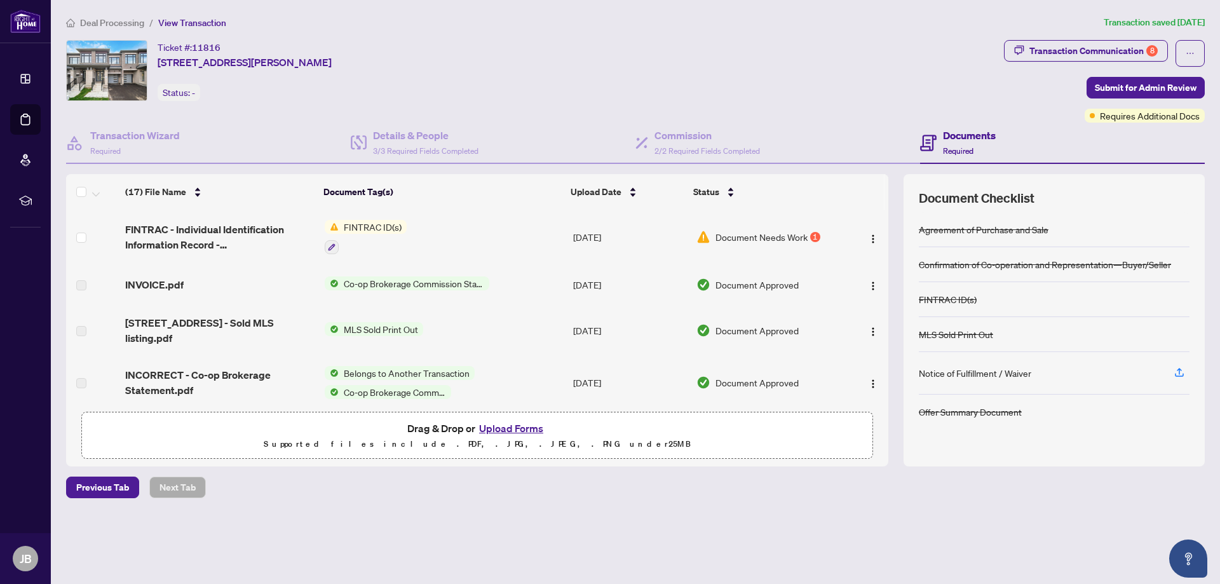
click at [714, 71] on div "Ticket #: 11816 [STREET_ADDRESS][PERSON_NAME] Status: -" at bounding box center [532, 70] width 933 height 61
click at [729, 234] on span "Document Needs Work" at bounding box center [761, 237] width 92 height 14
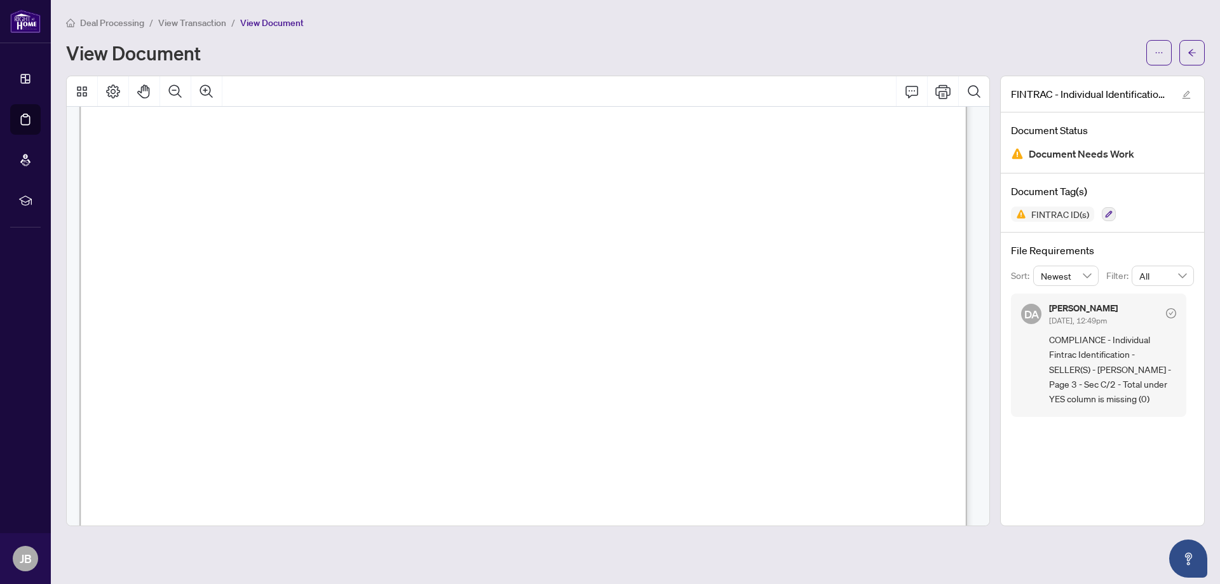
scroll to position [1031, 0]
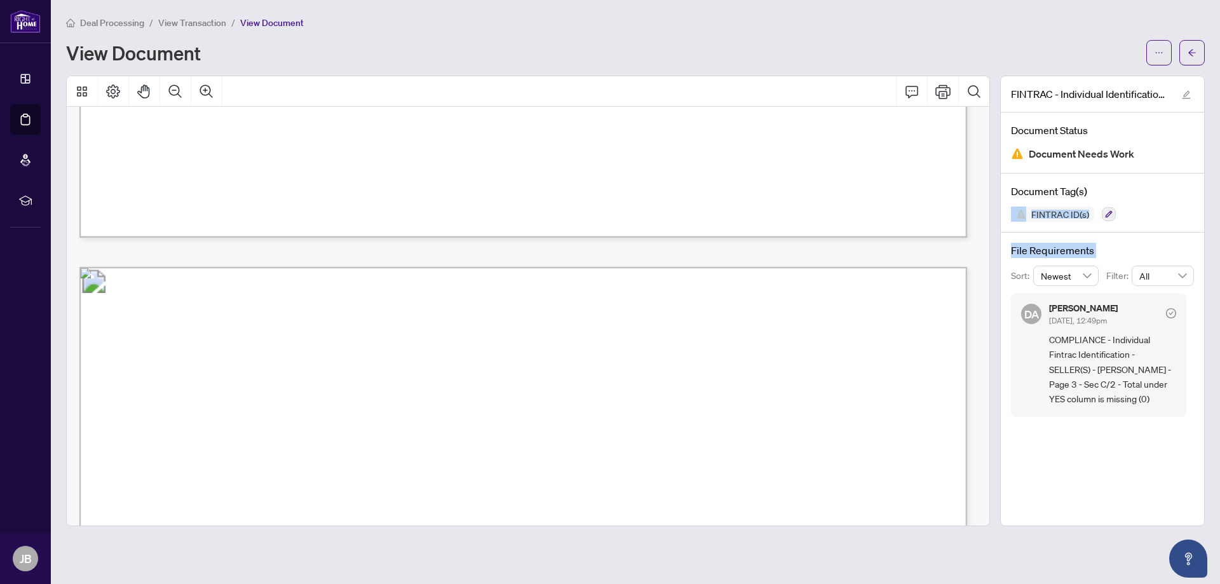
drag, startPoint x: 998, startPoint y: 217, endPoint x: 1003, endPoint y: 291, distance: 73.9
click at [1003, 291] on div "FINTRAC - Individual Identification Information Record - [PERSON_NAME].pdf Docu…" at bounding box center [1102, 301] width 215 height 451
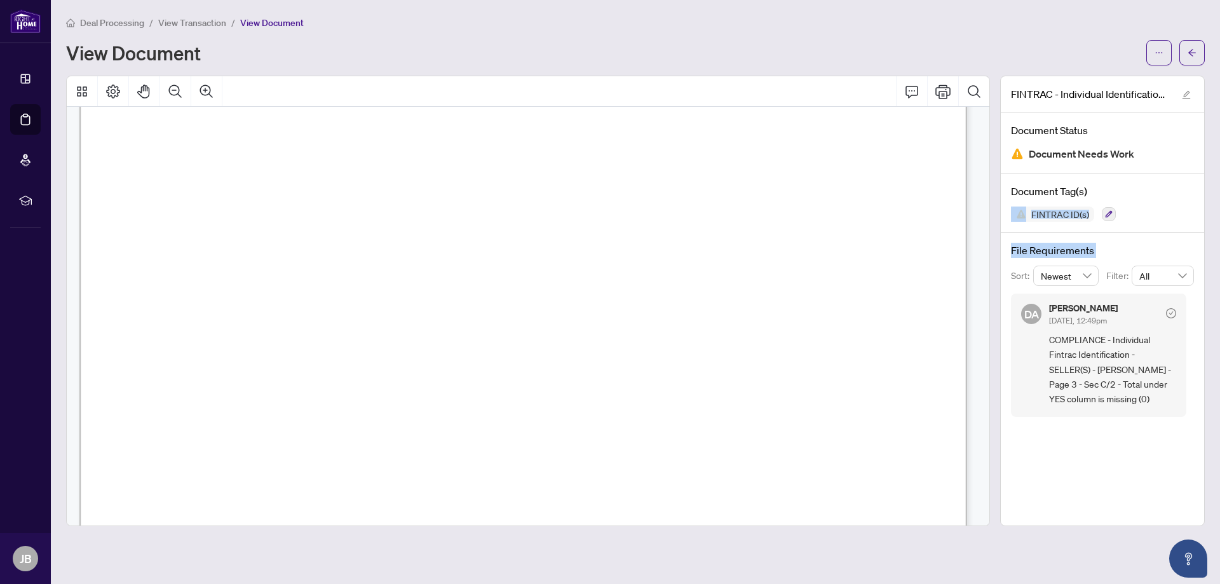
scroll to position [4, 0]
click at [994, 142] on div at bounding box center [528, 301] width 934 height 451
click at [1165, 53] on button "button" at bounding box center [1158, 52] width 25 height 25
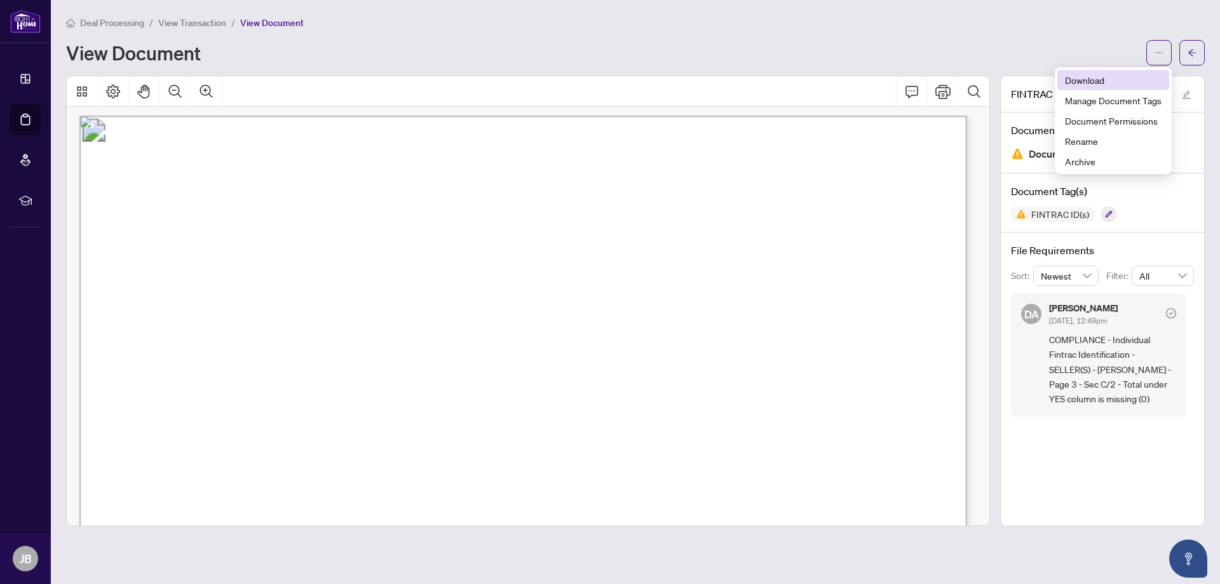
click at [1114, 80] on span "Download" at bounding box center [1113, 80] width 97 height 14
click at [730, 33] on div "Deal Processing / View Transaction / View Document View Document" at bounding box center [635, 40] width 1139 height 50
click at [204, 21] on span "View Transaction" at bounding box center [192, 22] width 68 height 11
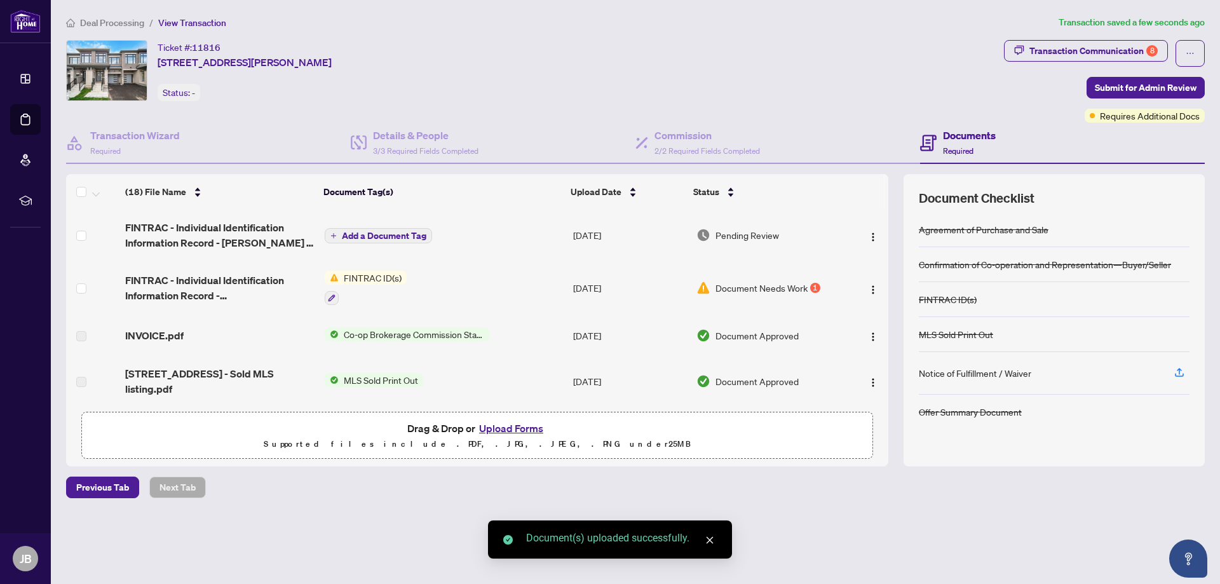
click at [379, 231] on span "Add a Document Tag" at bounding box center [384, 235] width 85 height 9
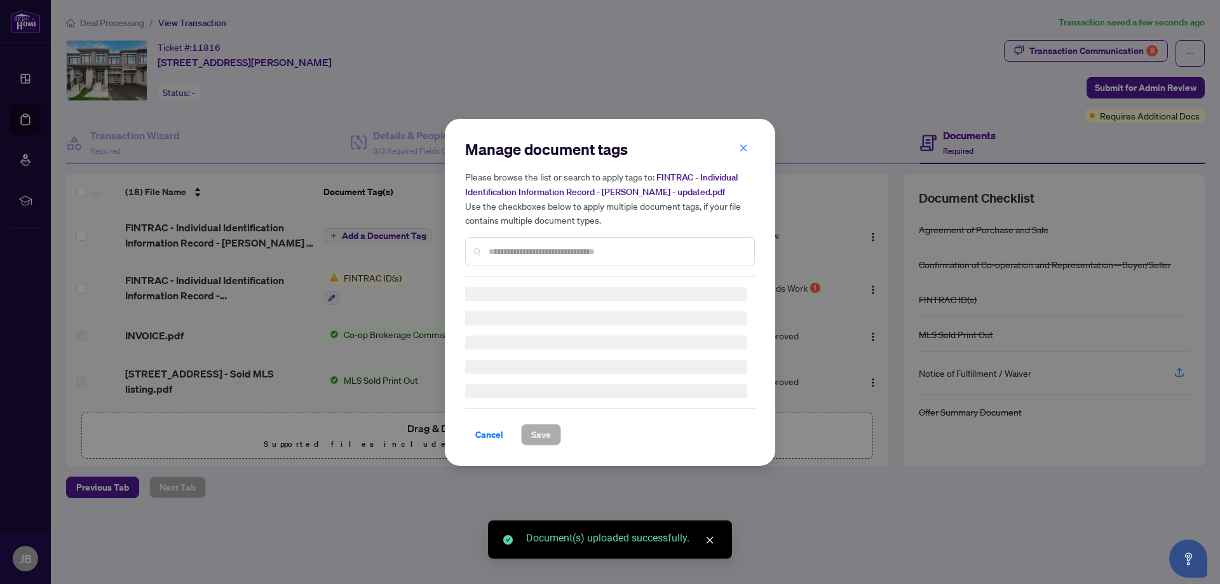
click at [546, 250] on div "Manage document tags Please browse the list or search to apply tags to: FINTRAC…" at bounding box center [610, 208] width 290 height 138
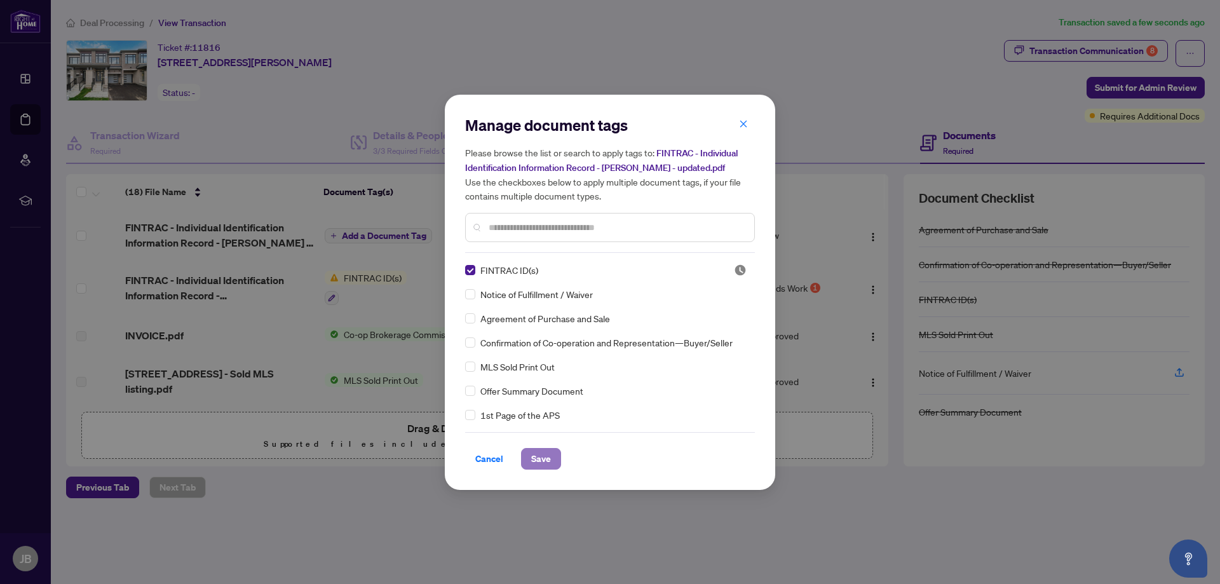
click at [546, 460] on span "Save" at bounding box center [541, 459] width 20 height 20
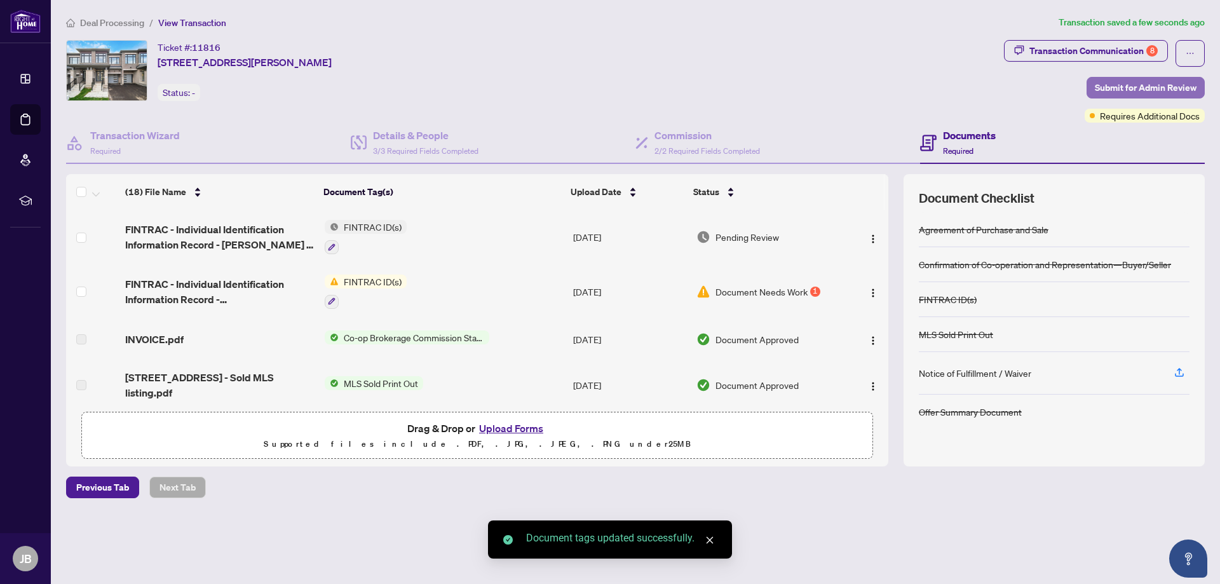
click at [1136, 84] on span "Submit for Admin Review" at bounding box center [1146, 88] width 102 height 20
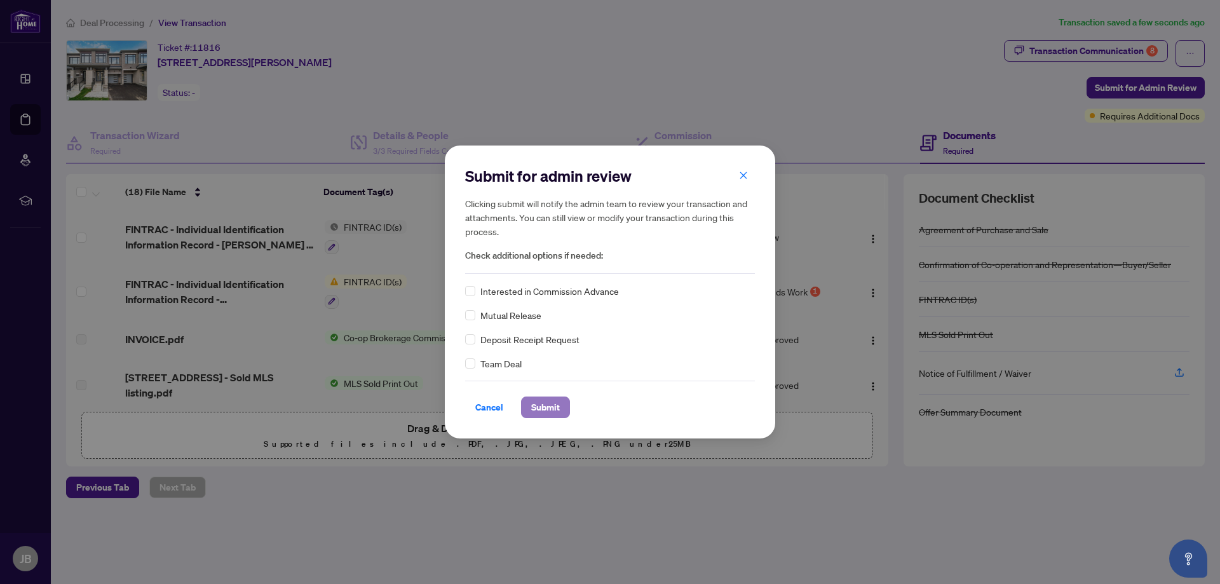
click at [541, 399] on span "Submit" at bounding box center [545, 407] width 29 height 20
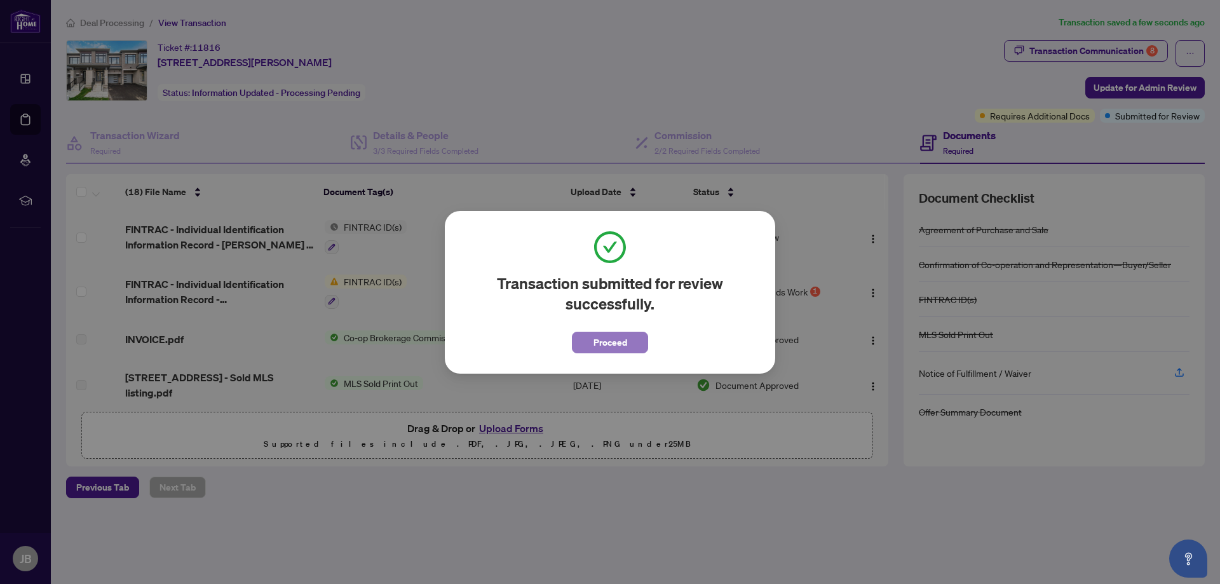
click at [607, 344] on span "Proceed" at bounding box center [610, 342] width 34 height 20
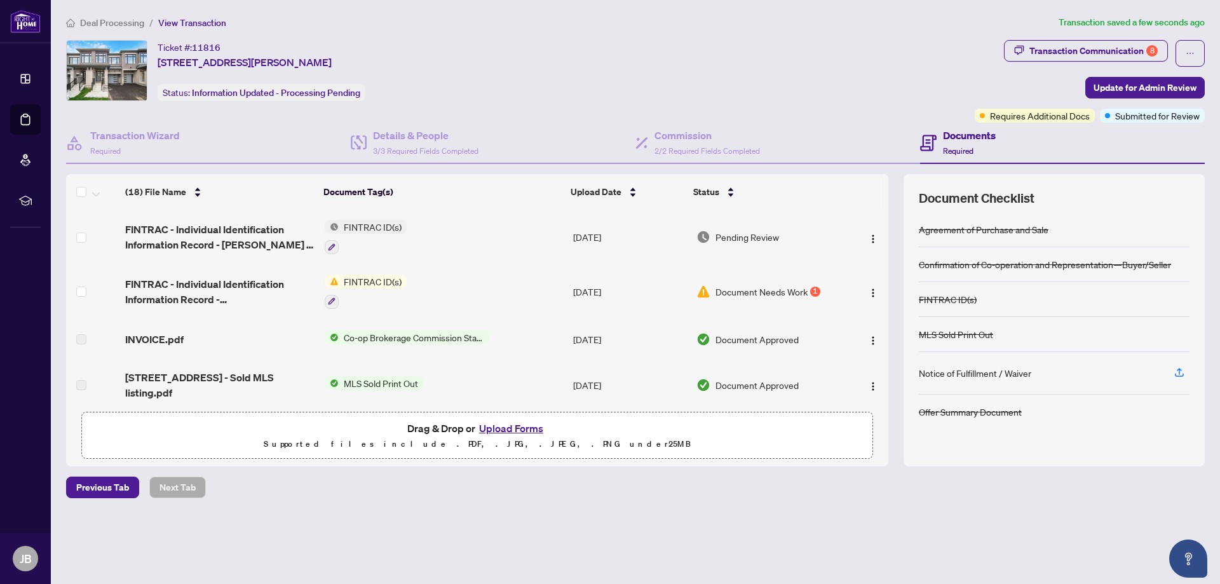
click at [118, 18] on span "Deal Processing" at bounding box center [112, 22] width 64 height 11
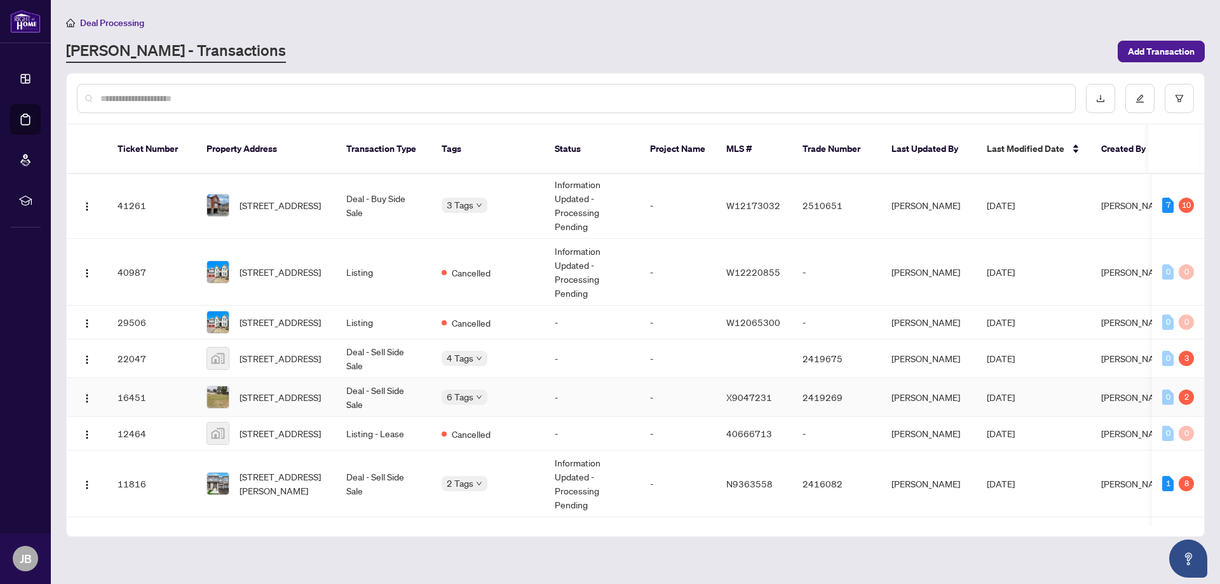
scroll to position [126, 0]
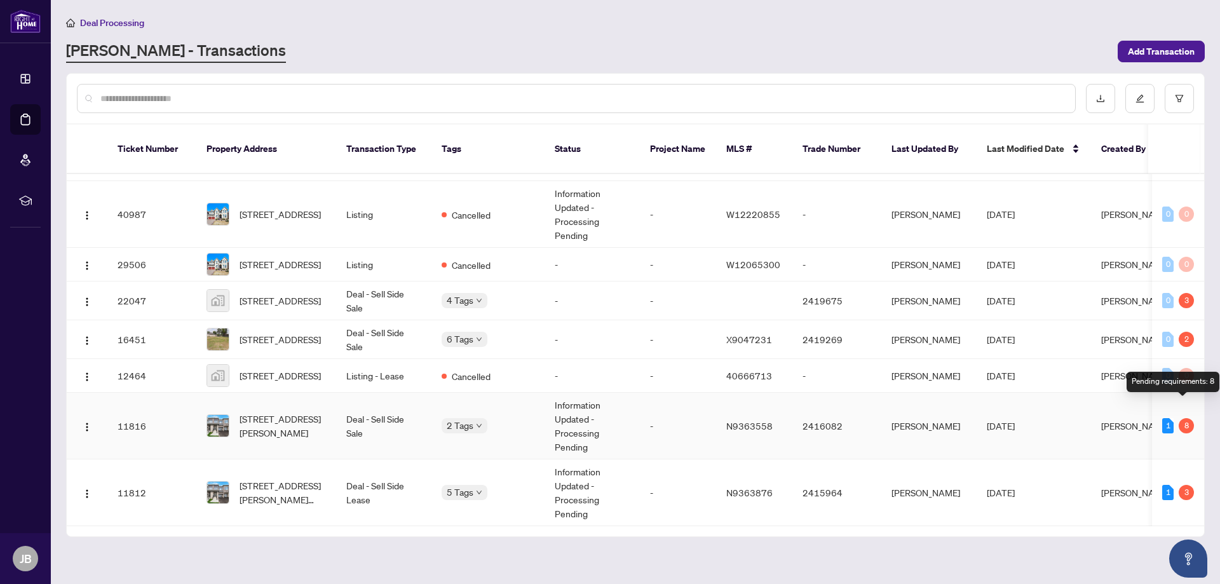
click at [1181, 418] on div "8" at bounding box center [1186, 425] width 15 height 15
click at [300, 412] on span "[STREET_ADDRESS][PERSON_NAME]" at bounding box center [283, 426] width 86 height 28
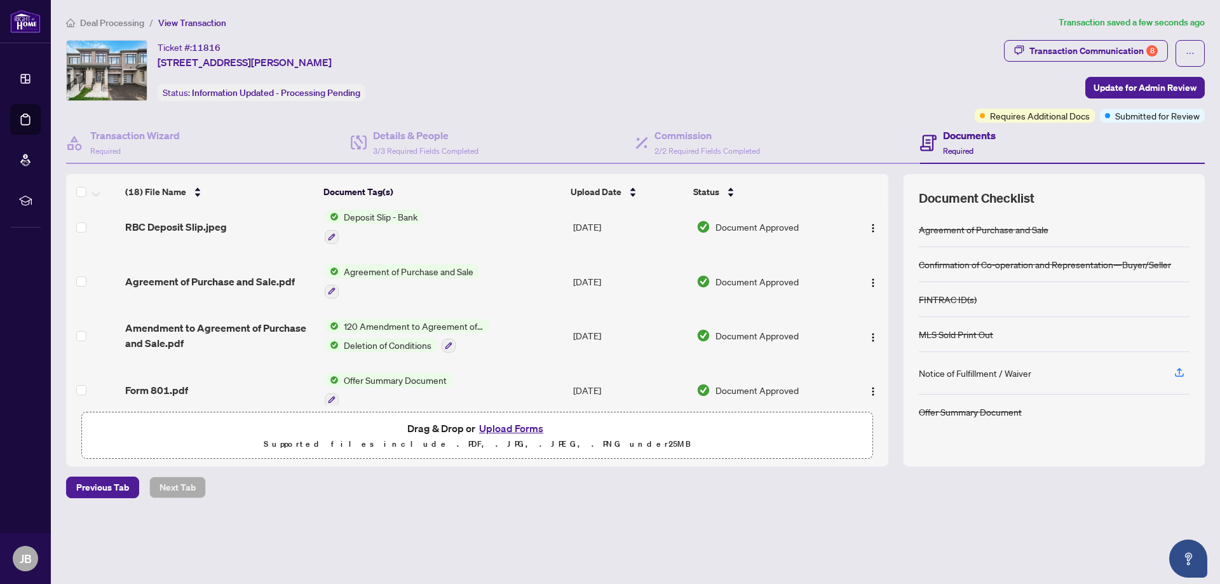
scroll to position [766, 0]
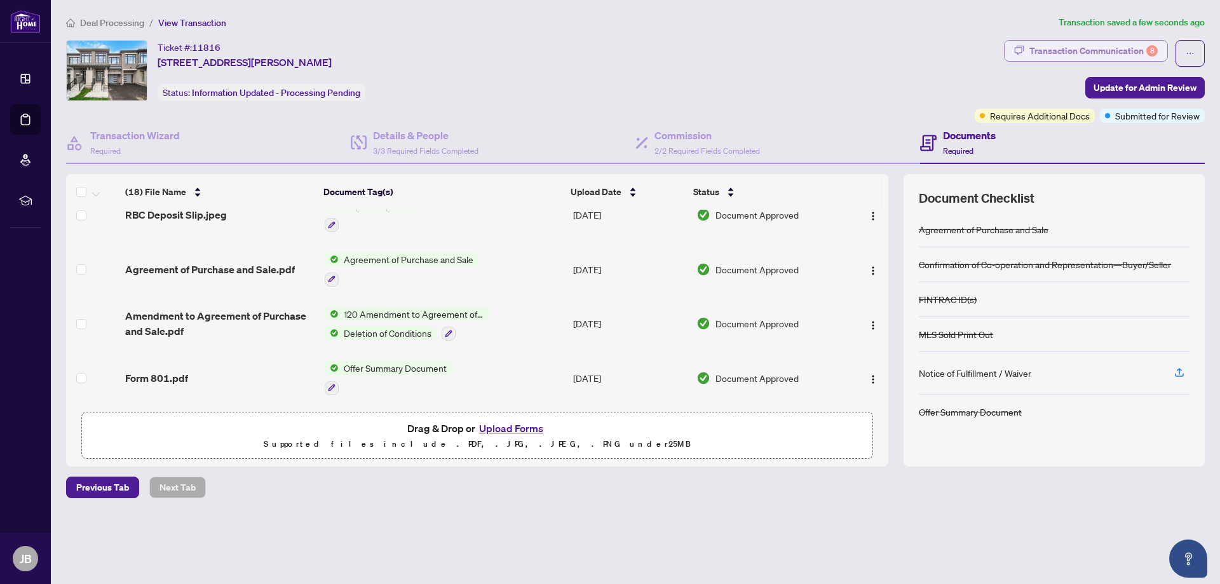
click at [1132, 46] on div "Transaction Communication 8" at bounding box center [1093, 51] width 128 height 20
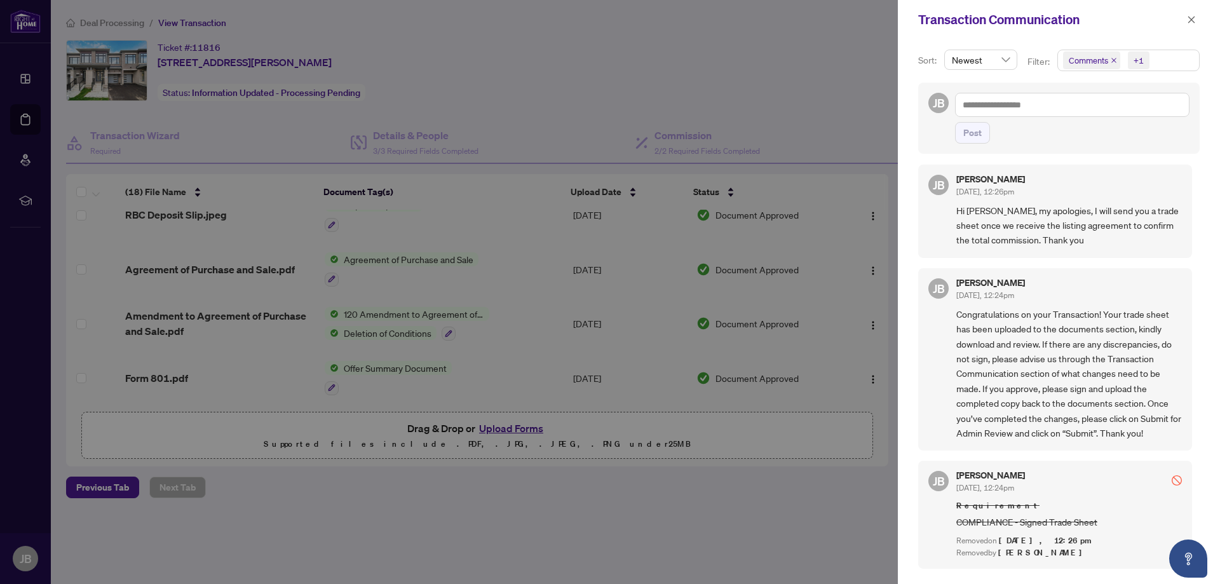
scroll to position [0, 0]
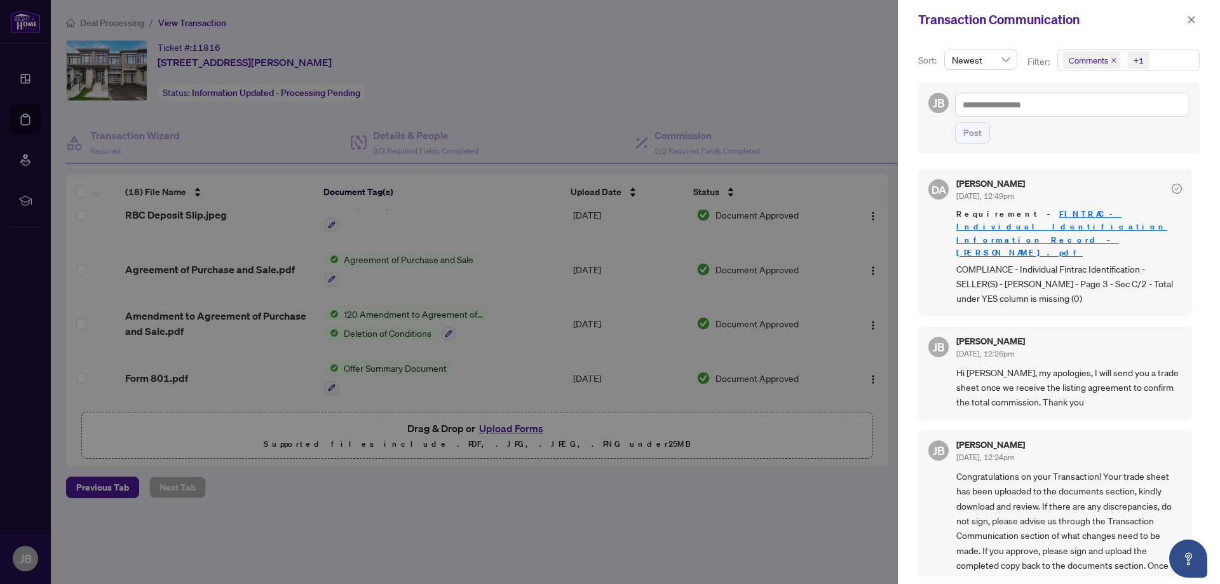
click at [692, 69] on div at bounding box center [610, 292] width 1220 height 584
click at [1195, 18] on icon "close" at bounding box center [1191, 19] width 9 height 9
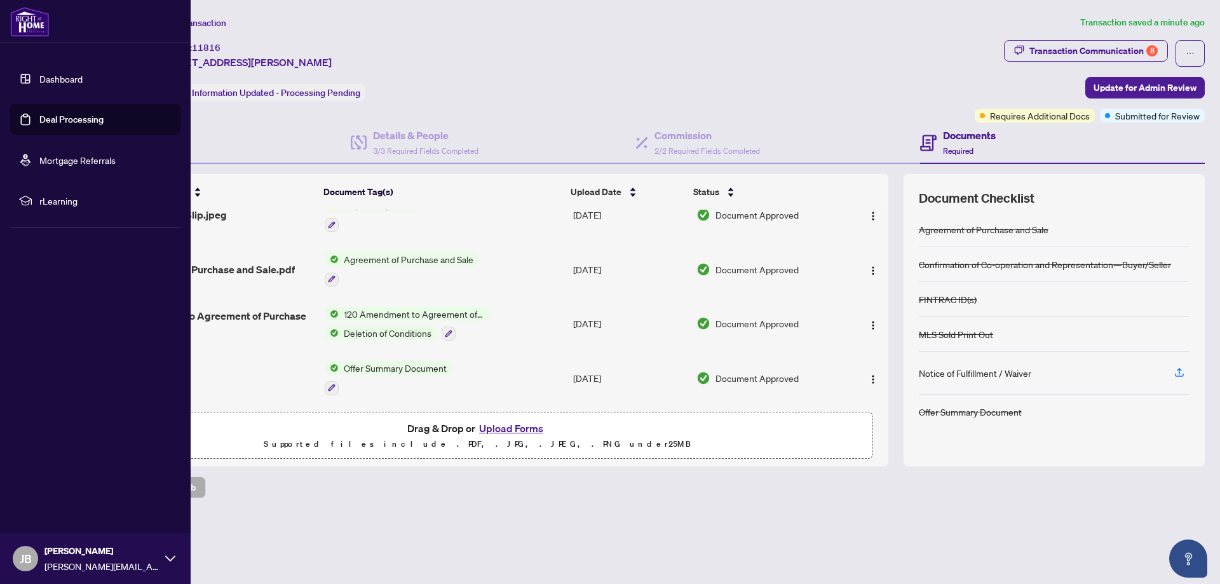
click at [39, 119] on link "Deal Processing" at bounding box center [71, 119] width 64 height 11
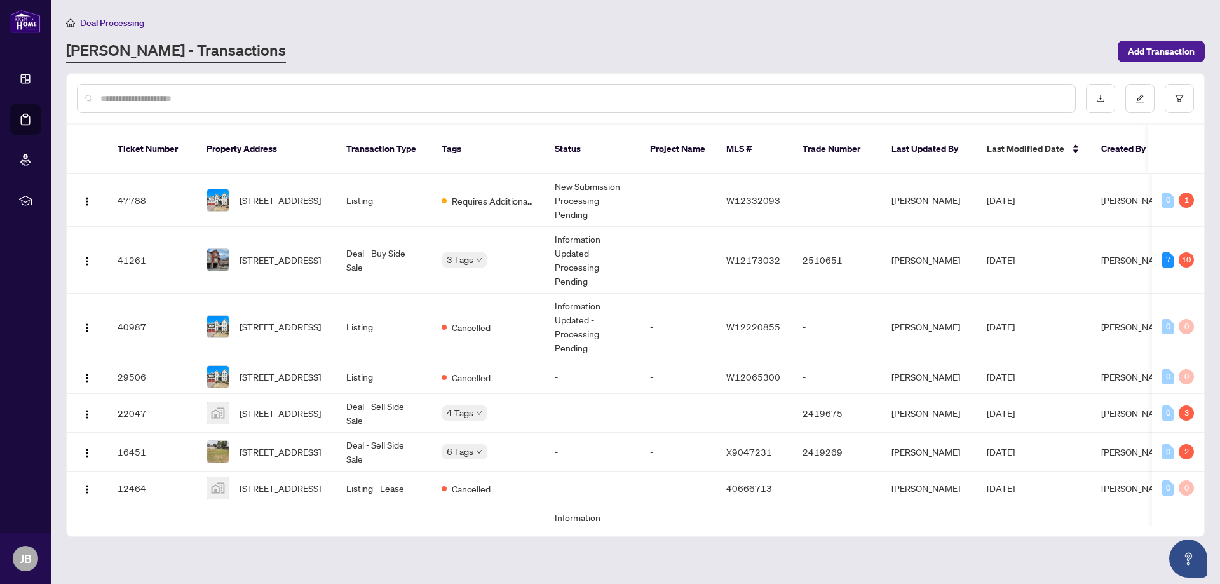
click at [522, 43] on div "[PERSON_NAME] - Transactions" at bounding box center [588, 51] width 1044 height 23
click at [630, 51] on div "[PERSON_NAME] - Transactions" at bounding box center [588, 51] width 1044 height 23
